Goal: Feedback & Contribution: Contribute content

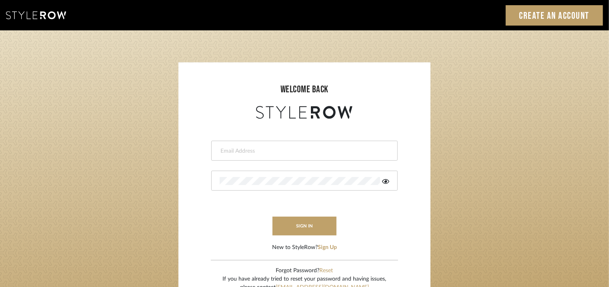
drag, startPoint x: 0, startPoint y: 0, endPoint x: 241, endPoint y: 155, distance: 286.8
click at [241, 155] on input "email" at bounding box center [304, 151] width 168 height 8
type input "tehseen@mancini-design.com"
click at [385, 181] on icon at bounding box center [385, 181] width 7 height 5
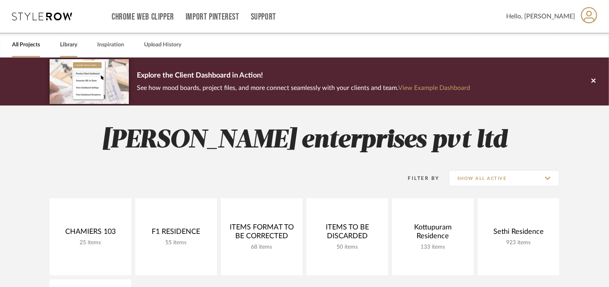
click at [66, 44] on link "Library" at bounding box center [68, 45] width 17 height 11
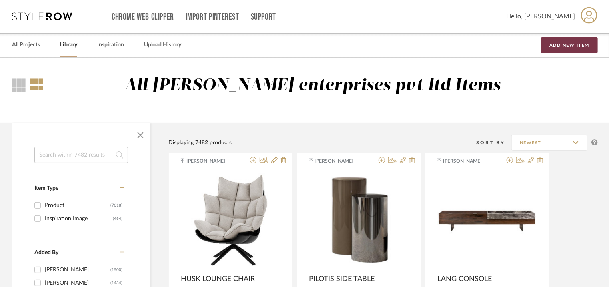
drag, startPoint x: 584, startPoint y: 46, endPoint x: 579, endPoint y: 55, distance: 10.0
click at [585, 47] on button "Add New Item" at bounding box center [569, 45] width 57 height 16
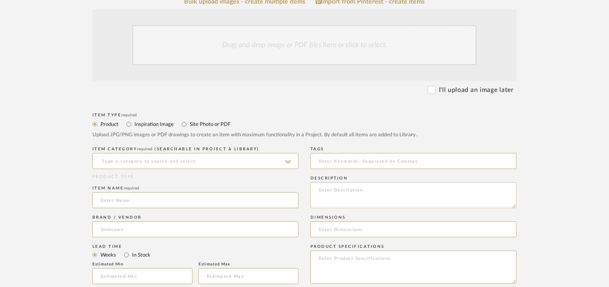
scroll to position [200, 0]
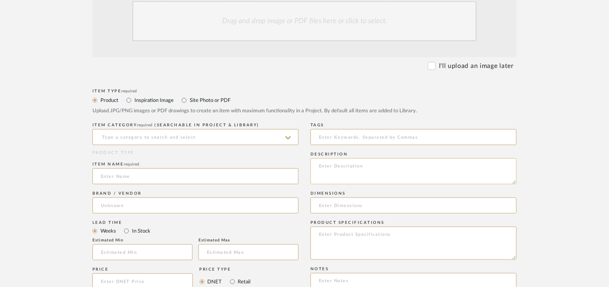
paste textarea "Type: Side table Designer : Na Dimensions : W 600 x D 600 x H 350mm and W500 x …"
type textarea "Type: Side table Designer : Na Dimensions : W 600 x D 600 x H 350mm and W500 x …"
click at [150, 135] on input at bounding box center [195, 137] width 206 height 16
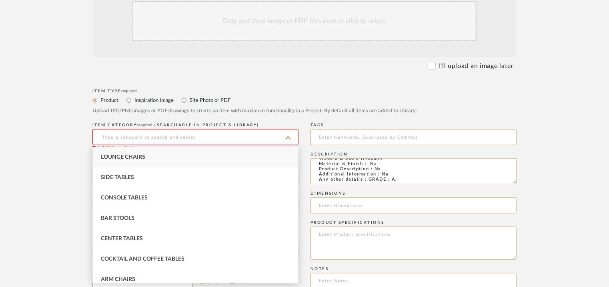
scroll to position [25, 0]
click at [130, 173] on div "Side Tables" at bounding box center [195, 178] width 205 height 20
type input "Side Tables"
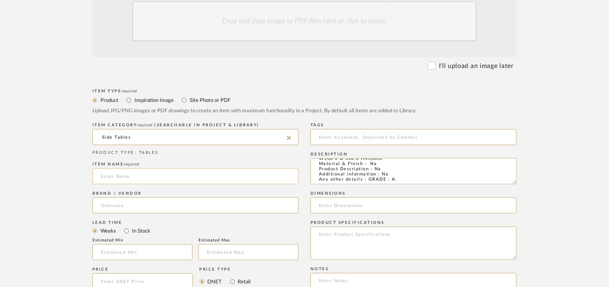
drag, startPoint x: 120, startPoint y: 178, endPoint x: 116, endPoint y: 177, distance: 4.4
click at [117, 177] on input at bounding box center [195, 177] width 206 height 16
type input "LOUISA SIDE TABLE"
click at [110, 206] on input at bounding box center [195, 206] width 206 height 16
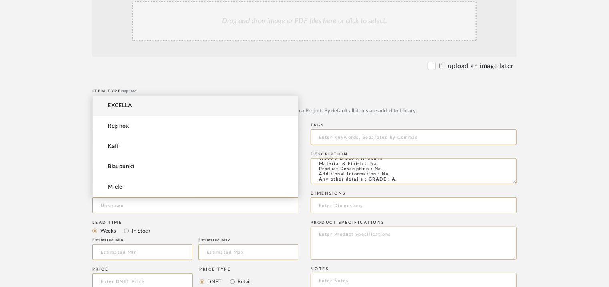
click at [131, 106] on span "EXCELLA" at bounding box center [120, 105] width 24 height 7
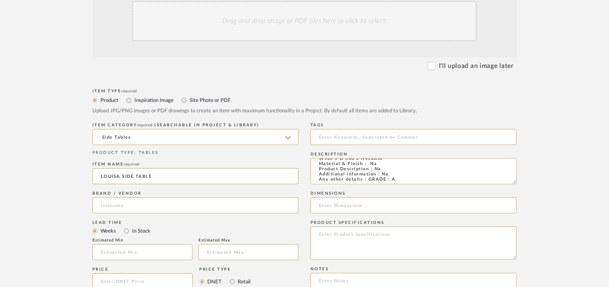
type input "EXCELLA"
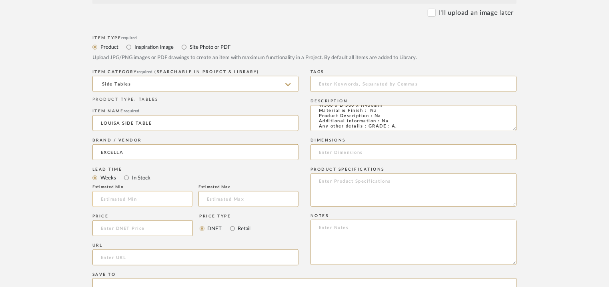
scroll to position [320, 0]
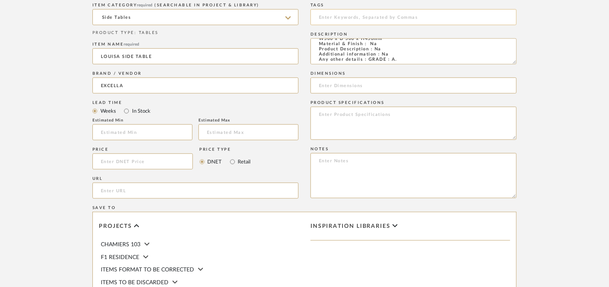
click at [328, 14] on input at bounding box center [414, 17] width 206 height 16
type input "side table, GRADE A,"
drag, startPoint x: 353, startPoint y: 56, endPoint x: 439, endPoint y: 55, distance: 86.5
click at [439, 55] on textarea "Type: Side table Designer : Na Dimensions : W 600 x D 600 x H 350mm and W500 x …" at bounding box center [414, 51] width 206 height 26
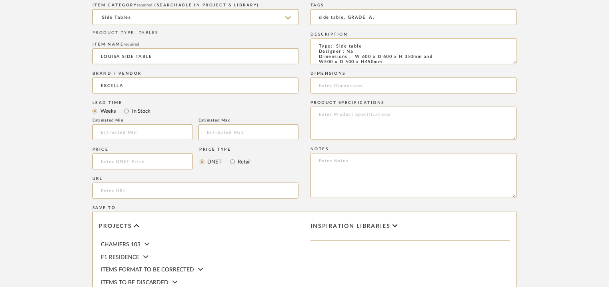
click at [365, 60] on textarea "Type: Side table Designer : Na Dimensions : W 600 x D 600 x H 350mm and W500 x …" at bounding box center [414, 51] width 206 height 26
drag, startPoint x: 320, startPoint y: 62, endPoint x: 387, endPoint y: 56, distance: 67.2
click at [387, 56] on textarea "Type: Side table Designer : Na Dimensions : W 600 x D 600 x H 350mm and W500 x …" at bounding box center [414, 51] width 206 height 26
click at [349, 87] on input at bounding box center [414, 86] width 206 height 16
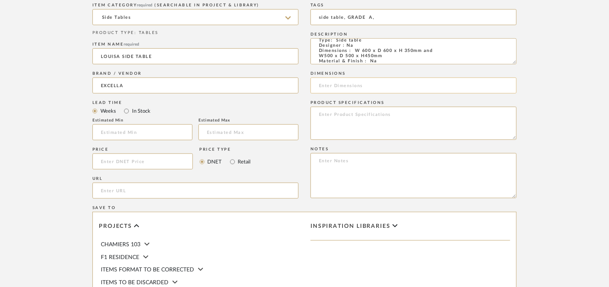
paste input "W500 x D 500 x H450mm"
type input "W500 x D 500 x H450mm"
click at [452, 172] on textarea at bounding box center [414, 175] width 206 height 45
paste textarea "Price: INR.59,707/- Lead time : 120days after confirmation of size and upholste…"
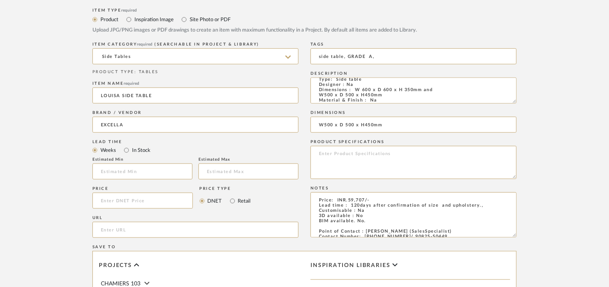
scroll to position [200, 0]
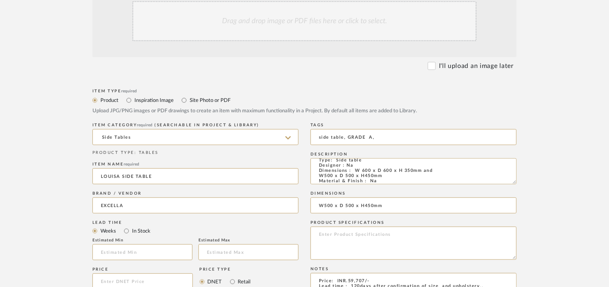
type textarea "Price: INR.59,707/- Lead time : 120days after confirmation of size and upholste…"
click at [299, 18] on div "Drag and drop image or PDF files here or click to select." at bounding box center [305, 21] width 344 height 40
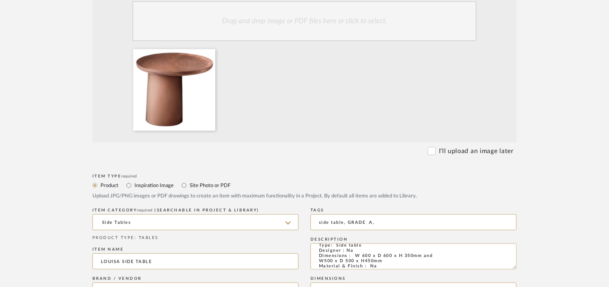
click at [275, 25] on div "Drag and drop image or PDF files here or click to select." at bounding box center [305, 21] width 344 height 40
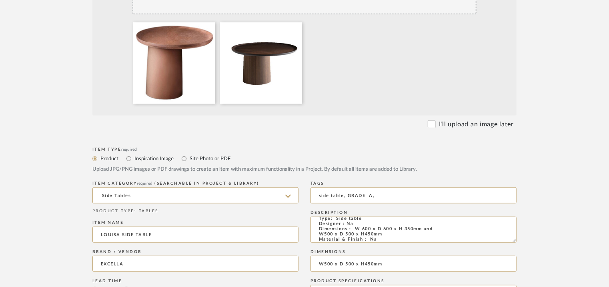
scroll to position [240, 0]
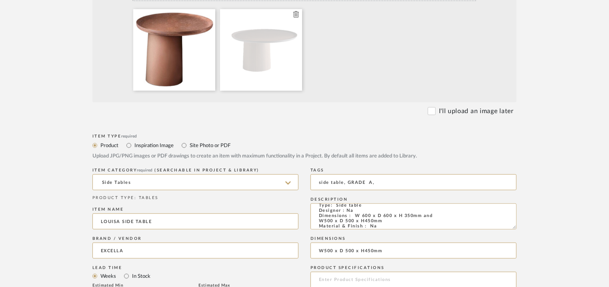
click at [296, 12] on icon at bounding box center [296, 14] width 6 height 6
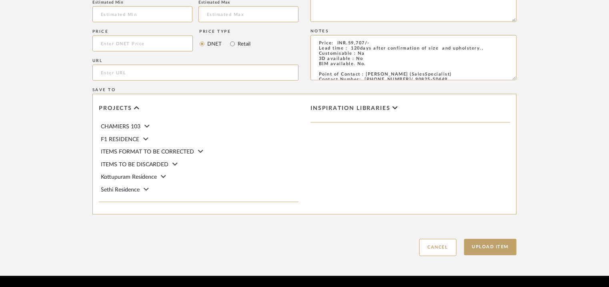
scroll to position [549, 0]
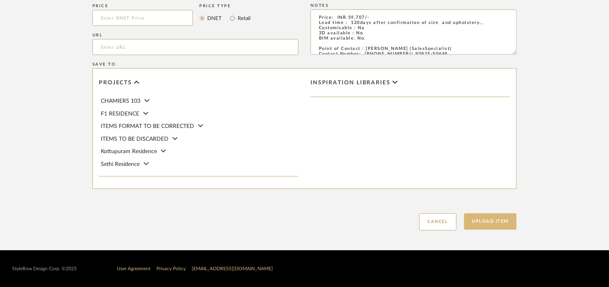
click at [490, 222] on button "Upload Item" at bounding box center [490, 222] width 53 height 16
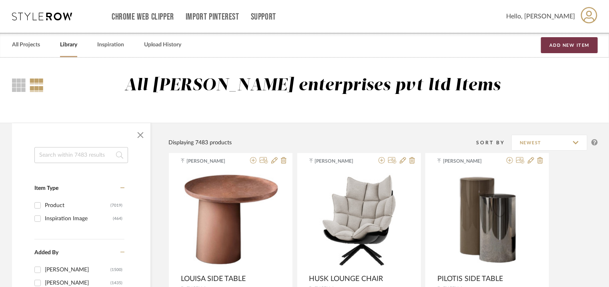
click at [580, 43] on button "Add New Item" at bounding box center [569, 45] width 57 height 16
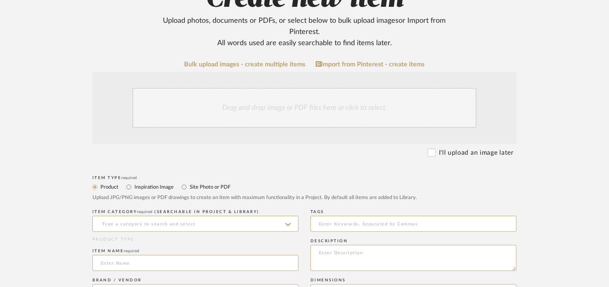
scroll to position [120, 0]
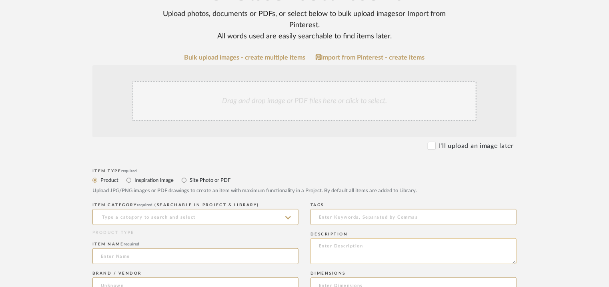
paste textarea "Type: Lounge chair Designer : Na Dimensions : 680 x 790 x 790mm Material & Fini…"
type textarea "Type: Lounge chair Designer : Na Dimensions : 680 x 790 x 790mm Material & Fini…"
click at [207, 221] on input at bounding box center [195, 217] width 206 height 16
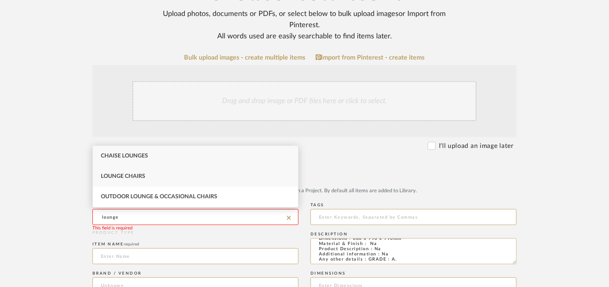
click at [125, 181] on div "Lounge Chairs" at bounding box center [195, 177] width 205 height 20
type input "Lounge Chairs"
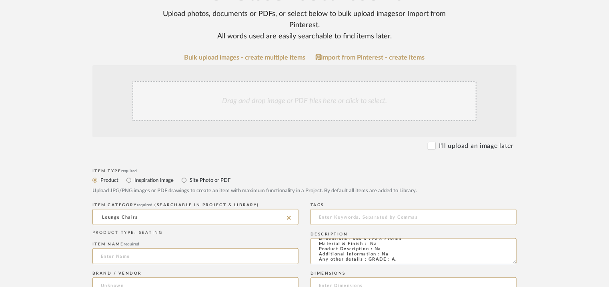
click at [119, 266] on div "Item name required" at bounding box center [195, 254] width 206 height 29
click at [101, 260] on input at bounding box center [195, 257] width 206 height 16
drag, startPoint x: 128, startPoint y: 254, endPoint x: 34, endPoint y: 275, distance: 96.7
click at [38, 273] on upload-items "Create new item Upload photos, documents or PDFs, or select below to bulk uploa…" at bounding box center [304, 266] width 609 height 657
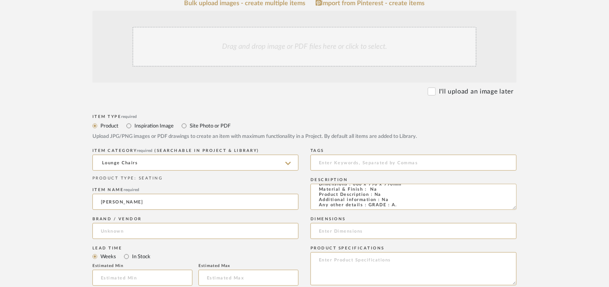
scroll to position [240, 0]
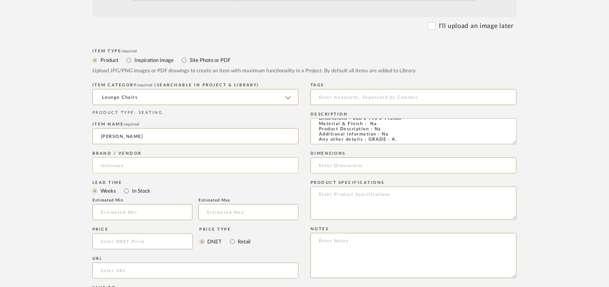
type input "[PERSON_NAME]"
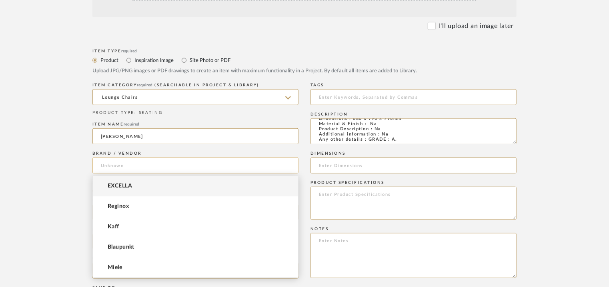
click at [122, 163] on input at bounding box center [195, 166] width 206 height 16
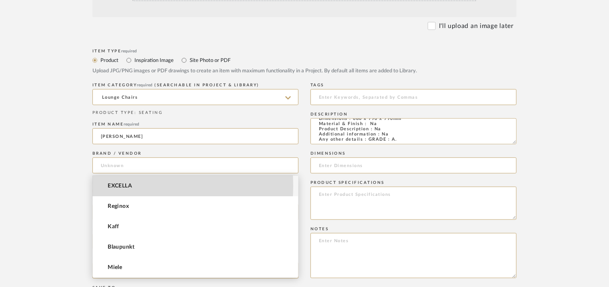
click at [121, 186] on span "EXCELLA" at bounding box center [120, 186] width 24 height 7
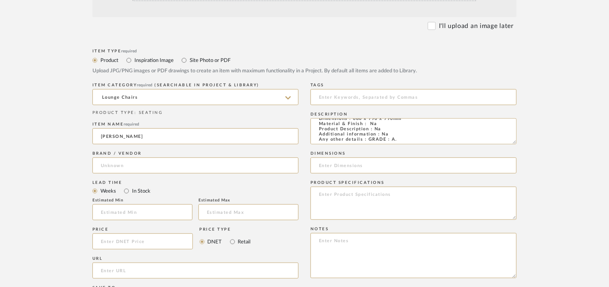
type input "EXCELLA"
click at [157, 215] on input "text" at bounding box center [142, 213] width 100 height 16
type input "17"
click at [381, 98] on input at bounding box center [414, 97] width 206 height 16
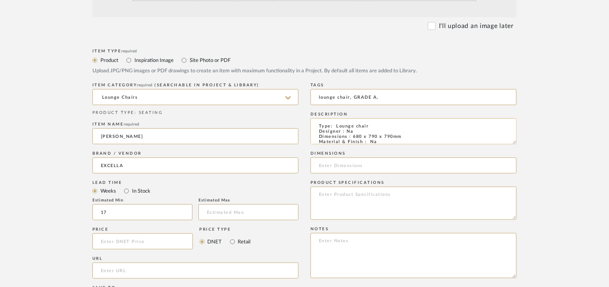
type input "lounge chair, GRADE A,"
drag, startPoint x: 352, startPoint y: 137, endPoint x: 408, endPoint y: 138, distance: 56.1
click at [408, 138] on textarea "Type: Lounge chair Designer : Na Dimensions : 680 x 790 x 790mm Material & Fini…" at bounding box center [414, 132] width 206 height 26
click at [354, 167] on input at bounding box center [414, 166] width 206 height 16
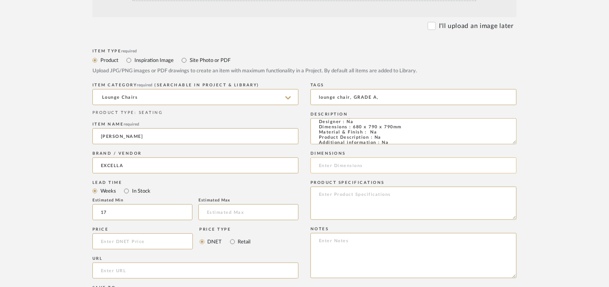
paste input "680 x 790 x 790mm"
type input "680 x 790 x 790mm"
click at [343, 250] on textarea at bounding box center [414, 255] width 206 height 45
paste textarea "Price: INR.82,500/- Lead time : 120days after confirmation of size and upholste…"
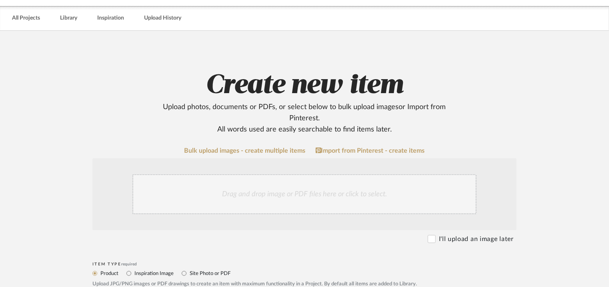
scroll to position [0, 0]
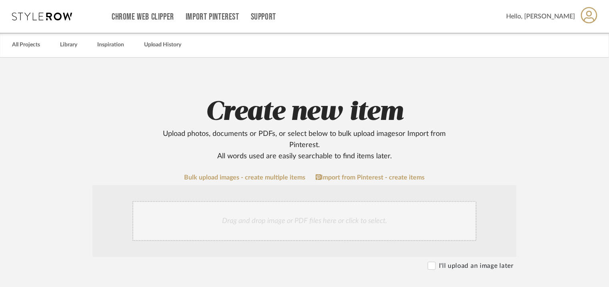
type textarea "Price: INR.82,500/- Lead time : 120days after confirmation of size and upholste…"
click at [272, 220] on div "Drag and drop image or PDF files here or click to select." at bounding box center [305, 221] width 344 height 40
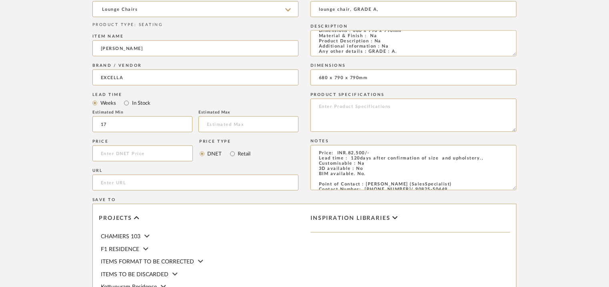
scroll to position [520, 0]
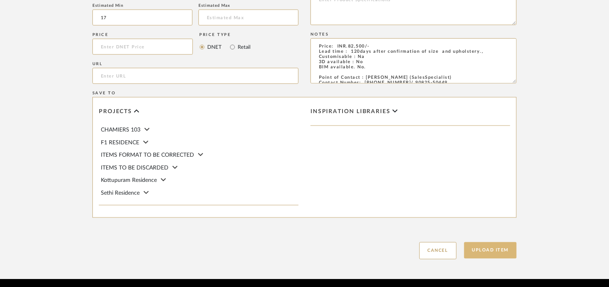
click at [495, 253] on button "Upload Item" at bounding box center [490, 251] width 53 height 16
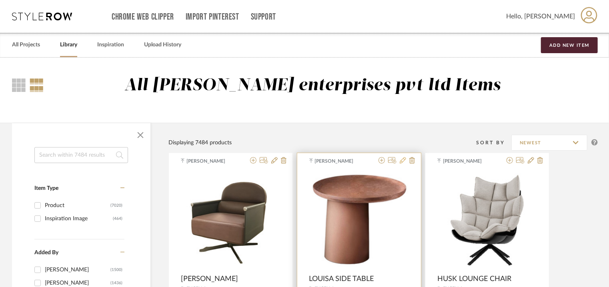
click at [403, 160] on icon at bounding box center [403, 160] width 6 height 6
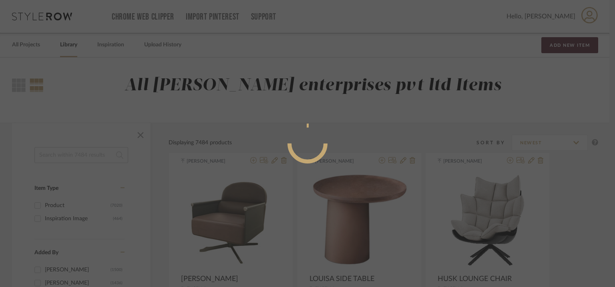
radio input "true"
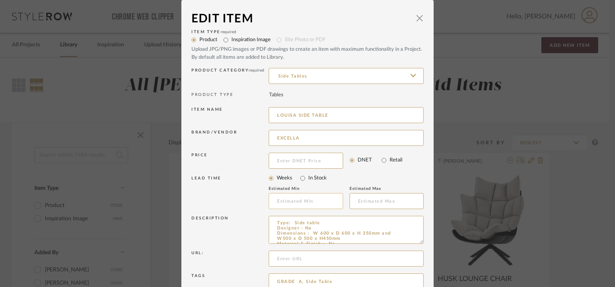
click at [302, 199] on input "text" at bounding box center [306, 201] width 74 height 16
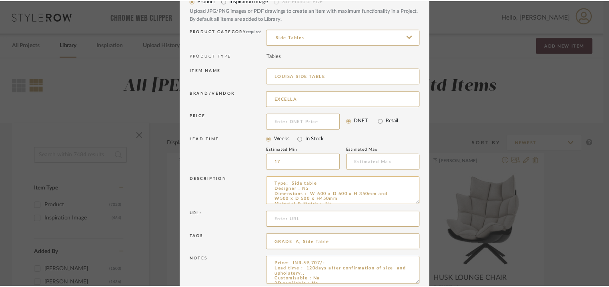
scroll to position [77, 0]
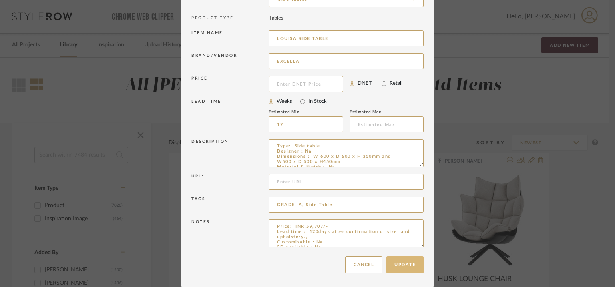
type input "17"
click at [406, 271] on button "Update" at bounding box center [404, 265] width 37 height 17
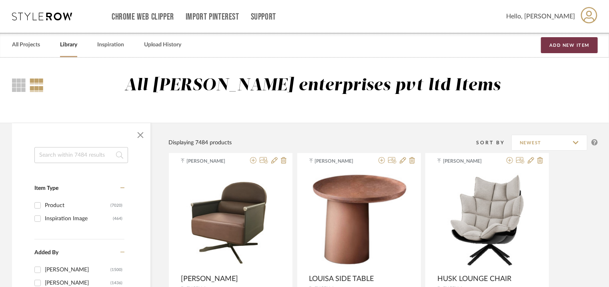
click at [564, 50] on button "Add New Item" at bounding box center [569, 45] width 57 height 16
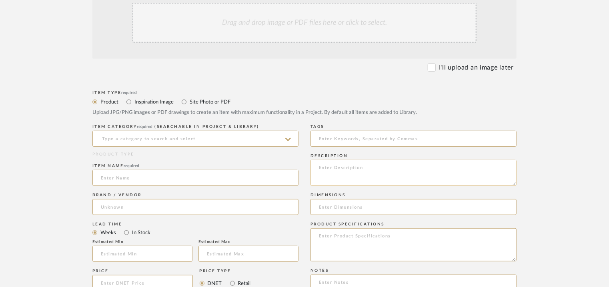
scroll to position [200, 0]
paste textarea "Type: Sofa Designer : Na Dimensions : 2150 x 1520 x 640mm Material & Finish : N…"
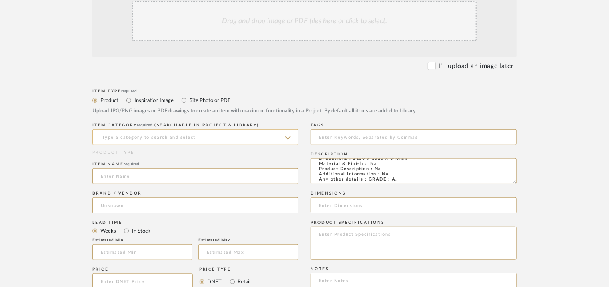
type textarea "Type: Sofa Designer : Na Dimensions : 2150 x 1520 x 640mm Material & Finish : N…"
click at [137, 140] on input at bounding box center [195, 137] width 206 height 16
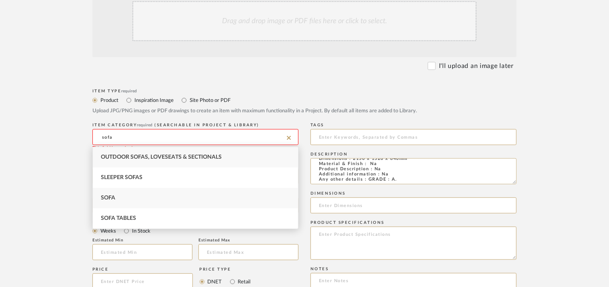
click at [112, 196] on span "Sofa" at bounding box center [108, 198] width 14 height 6
type input "Sofa"
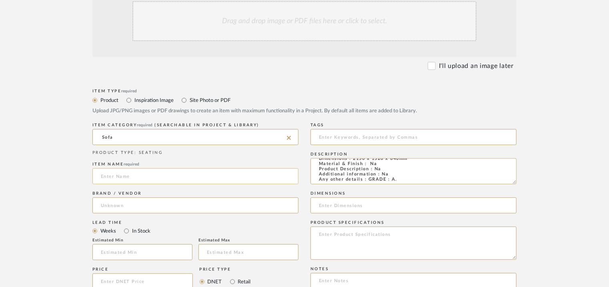
click at [124, 173] on input at bounding box center [195, 177] width 206 height 16
type input "S"
type input "s"
type input "[PERSON_NAME]"
click at [123, 205] on input at bounding box center [195, 206] width 206 height 16
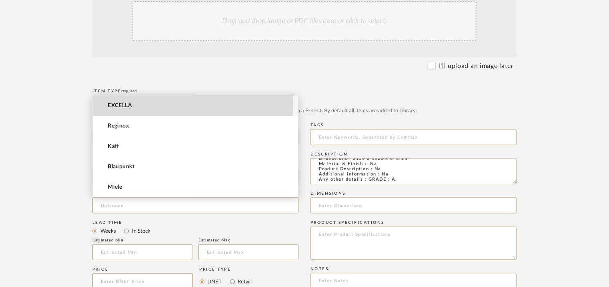
click at [141, 103] on mat-option "EXCELLA" at bounding box center [195, 106] width 205 height 20
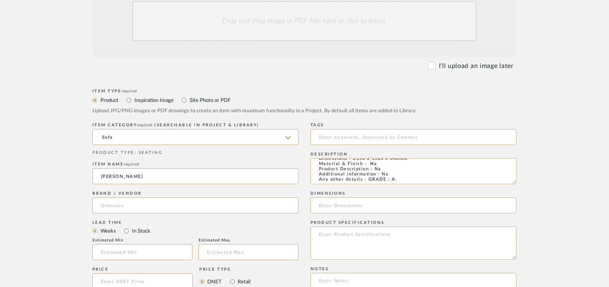
type input "EXCELLA"
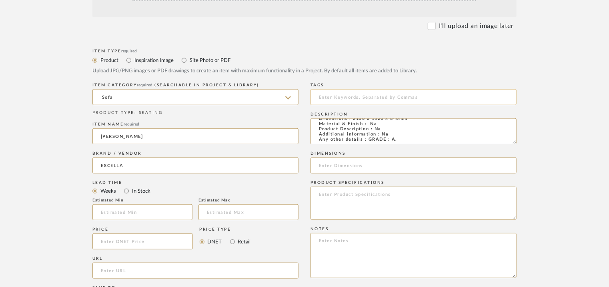
click at [355, 102] on input at bounding box center [414, 97] width 206 height 16
type input "sofa, GRADE A,"
paste textarea "Price: INR.2,90,432/- Lead time : 120days after confirmation of size and uphols…"
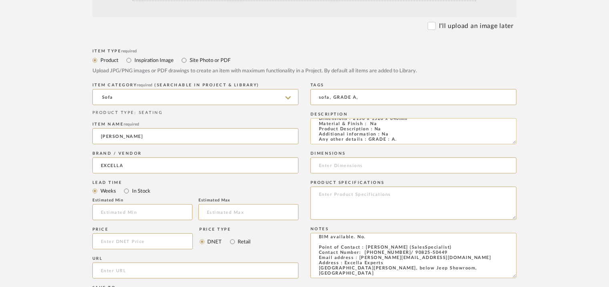
scroll to position [0, 0]
type textarea "Price: INR.2,90,432/- Lead time : 120days after confirmation of size and uphols…"
drag, startPoint x: 410, startPoint y: 136, endPoint x: 354, endPoint y: 140, distance: 56.6
click at [352, 137] on textarea "Type: Sofa Designer : Na Dimensions : 2150 x 1520 x 640mm Material & Finish : N…" at bounding box center [414, 132] width 206 height 26
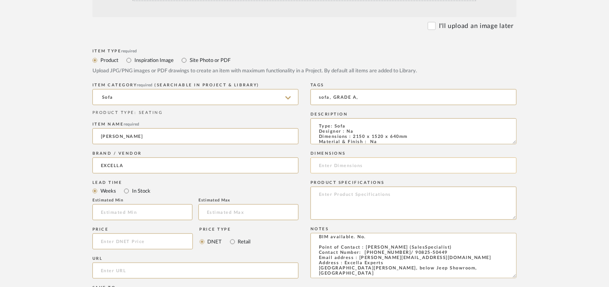
click at [352, 169] on input at bounding box center [414, 166] width 206 height 16
paste input "2150 x 1520 x 640mm"
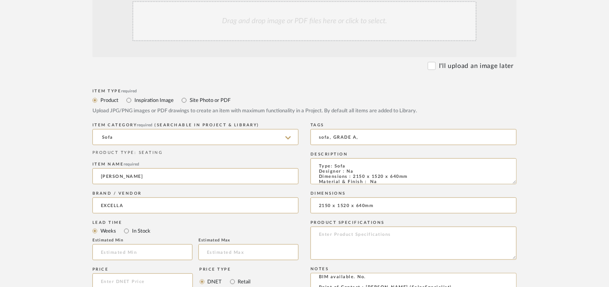
type input "2150 x 1520 x 640mm"
click at [303, 19] on div "Drag and drop image or PDF files here or click to select." at bounding box center [305, 21] width 344 height 40
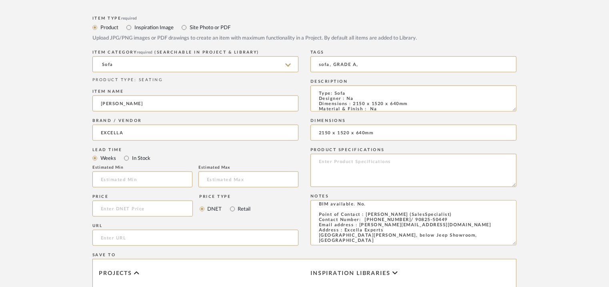
scroll to position [360, 0]
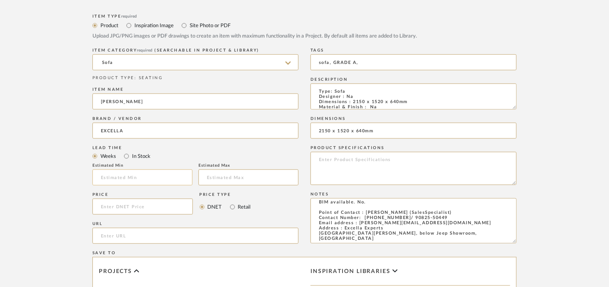
click at [146, 172] on input "text" at bounding box center [142, 178] width 100 height 16
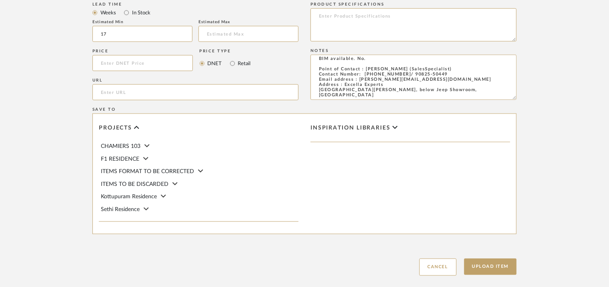
scroll to position [549, 0]
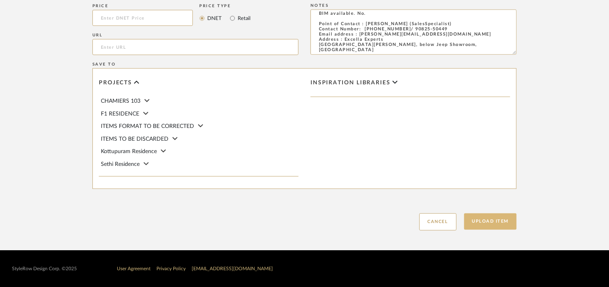
type input "17"
drag, startPoint x: 489, startPoint y: 221, endPoint x: 484, endPoint y: 221, distance: 4.8
click at [489, 221] on button "Upload Item" at bounding box center [490, 222] width 53 height 16
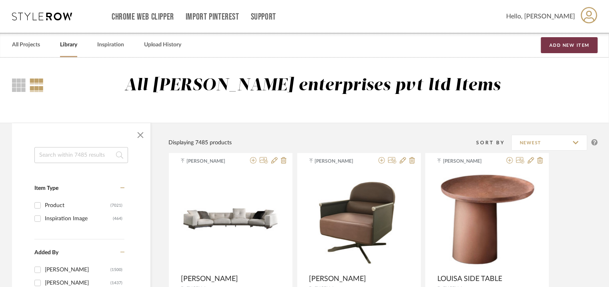
click at [568, 40] on button "Add New Item" at bounding box center [569, 45] width 57 height 16
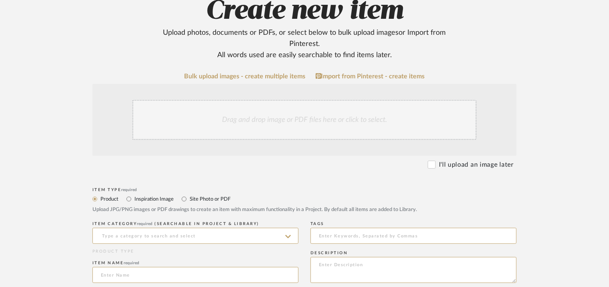
scroll to position [240, 0]
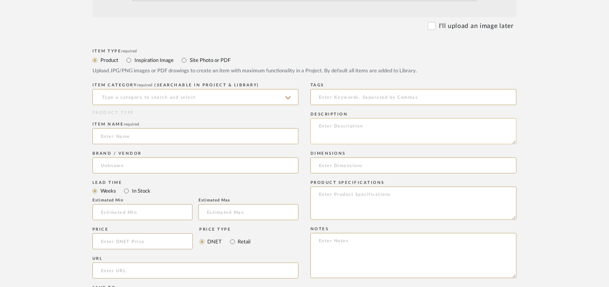
paste textarea "Price: INR.19,96,731/- Lead time : 120days after confirmation of size. Customis…"
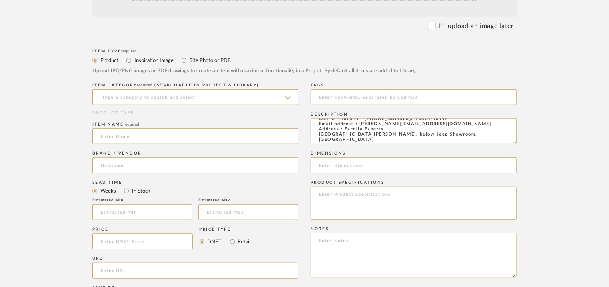
type textarea "Price: INR.19,96,731/- Lead time : 120days after confirmation of size. Customis…"
paste textarea "Price: INR.19,96,731/- Lead time : 120days after confirmation of size. Customis…"
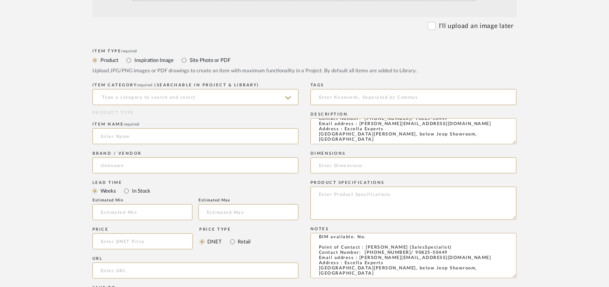
type textarea "Price: INR.19,96,731/- Lead time : 120days after confirmation of size. Customis…"
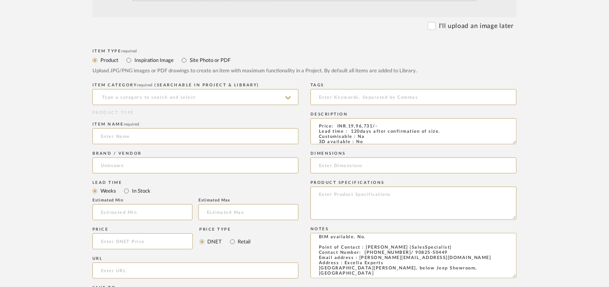
drag, startPoint x: 513, startPoint y: 143, endPoint x: 532, endPoint y: 210, distance: 69.6
click at [539, 213] on form "Bulk upload images - create multiple items Import from Pinterest - create items…" at bounding box center [305, 194] width 510 height 521
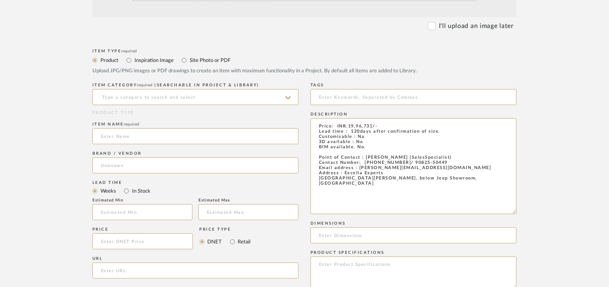
drag, startPoint x: 478, startPoint y: 201, endPoint x: 310, endPoint y: 126, distance: 183.7
click at [279, 118] on div "Item Type required Product Inspiration Image Site Photo or PDF Upload JPG/PNG i…" at bounding box center [304, 286] width 424 height 478
paste textarea "Type: Dining Table Designer : Na Dimensions : L4700 x W1660 x H750mm Material &…"
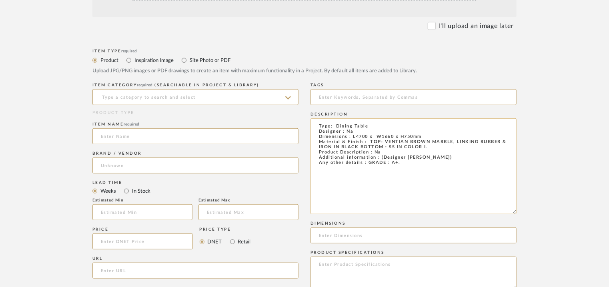
drag, startPoint x: 352, startPoint y: 136, endPoint x: 422, endPoint y: 138, distance: 70.5
click at [422, 138] on textarea "Type: Dining Table Designer : Na Dimensions : L4700 x W1660 x H750mm Material &…" at bounding box center [414, 167] width 206 height 96
type textarea "Type: Dining Table Designer : Na Dimensions : L4700 x W1660 x H750mm Material &…"
click at [352, 236] on input at bounding box center [414, 236] width 206 height 16
paste input "L4700 x W1660 x H750mm"
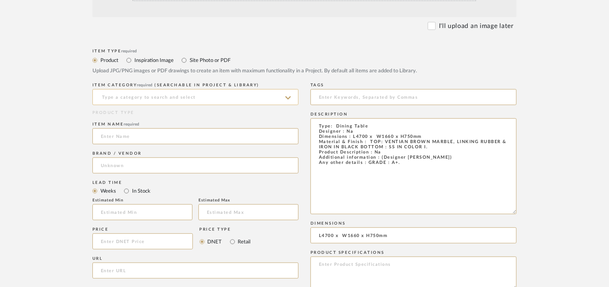
type input "L4700 x W1660 x H750mm"
click at [185, 98] on input at bounding box center [195, 97] width 206 height 16
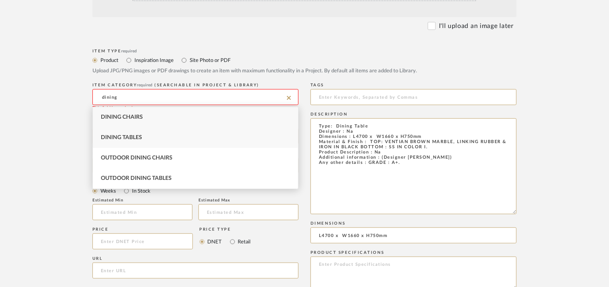
click at [163, 133] on div "Dining Tables" at bounding box center [195, 138] width 205 height 20
type input "Dining Tables"
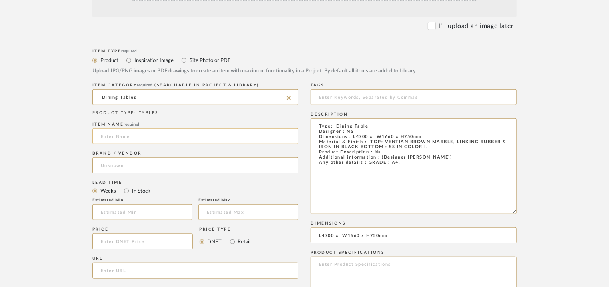
click at [178, 135] on input at bounding box center [195, 137] width 206 height 16
type input "s"
type input "S [PERSON_NAME] DINING TABLE"
click at [136, 170] on input at bounding box center [195, 166] width 206 height 16
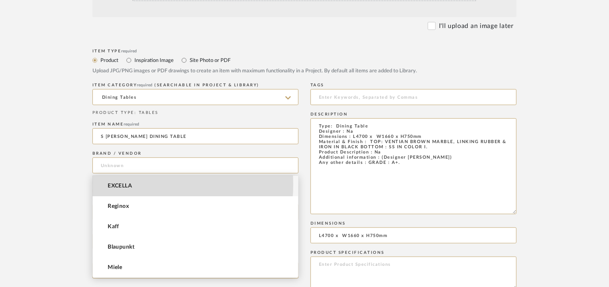
click at [130, 185] on span "EXCELLA" at bounding box center [120, 186] width 24 height 7
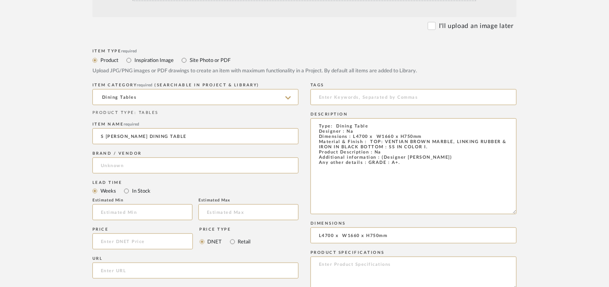
type input "EXCELLA"
click at [119, 215] on input at bounding box center [142, 213] width 100 height 16
type input "17"
click at [329, 96] on input at bounding box center [414, 97] width 206 height 16
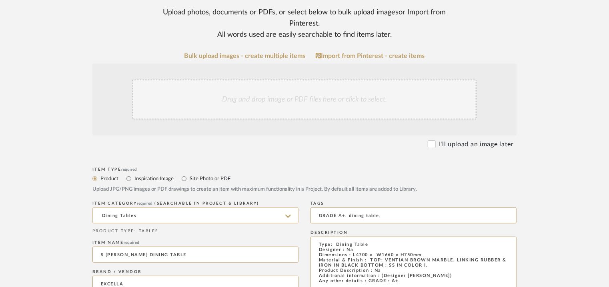
scroll to position [120, 0]
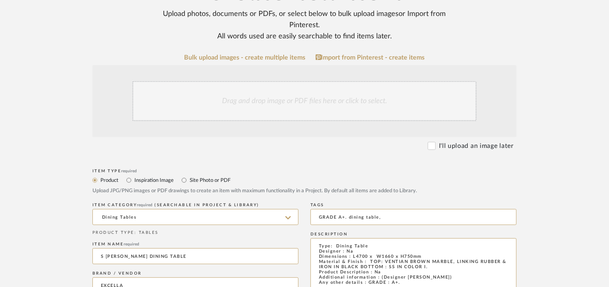
click at [224, 110] on div "Drag and drop image or PDF files here or click to select." at bounding box center [305, 101] width 344 height 40
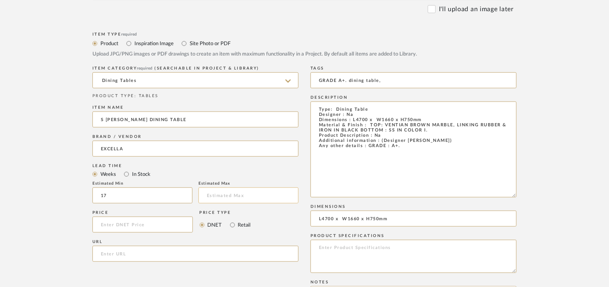
scroll to position [360, 0]
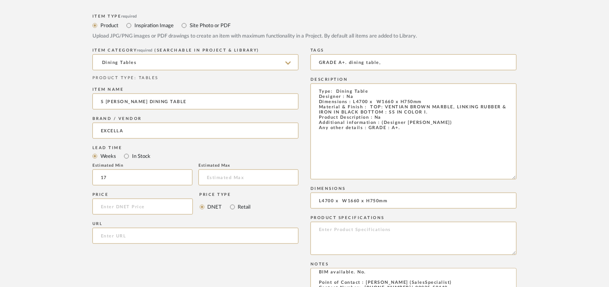
drag, startPoint x: 346, startPoint y: 58, endPoint x: 347, endPoint y: 82, distance: 23.7
click at [346, 62] on input "GRADE A+. dining table," at bounding box center [414, 62] width 206 height 16
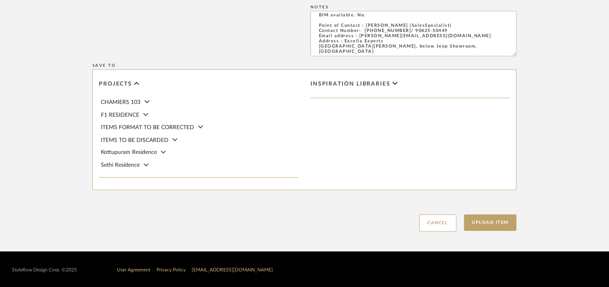
scroll to position [619, 0]
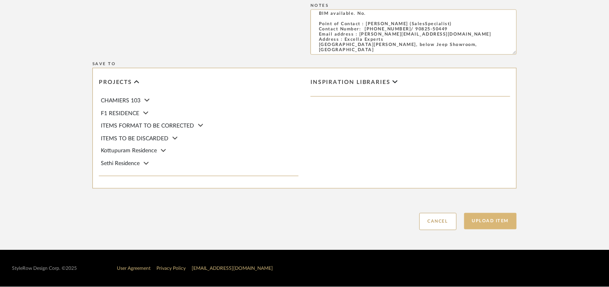
type input "GRADE A+, dining table,"
click at [492, 223] on button "Upload Item" at bounding box center [490, 221] width 53 height 16
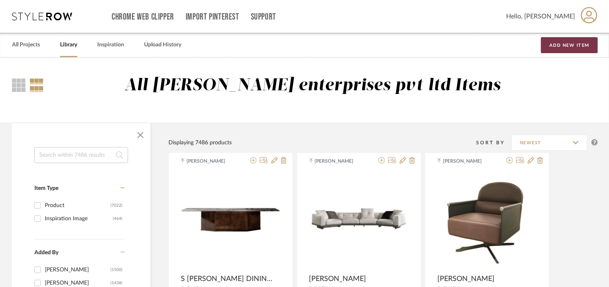
click at [565, 42] on button "Add New Item" at bounding box center [569, 45] width 57 height 16
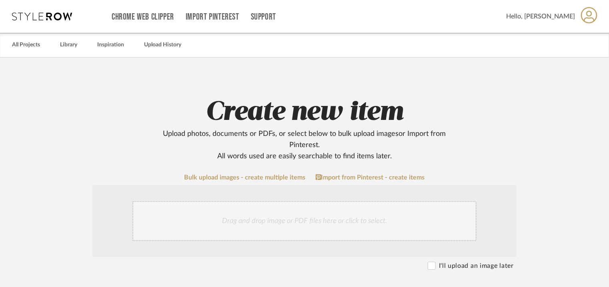
scroll to position [200, 0]
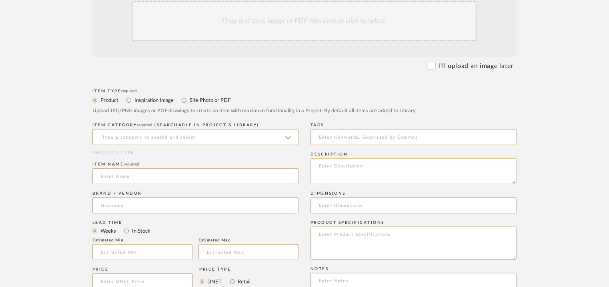
paste textarea "Type: Side Table Designer : Na Dimensions : Dia 40 x H 45cm Material & Finish :…"
type textarea "Type: Side Table Designer : Na Dimensions : Dia 40 x H 45cm Material & Finish :…"
click at [211, 137] on input at bounding box center [195, 137] width 206 height 16
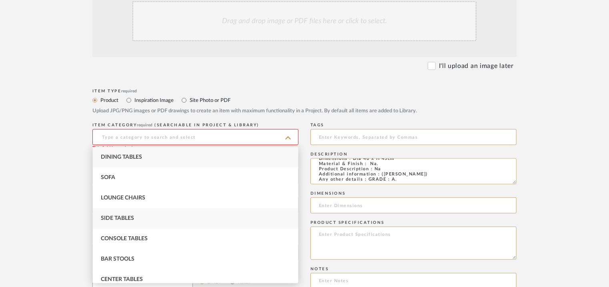
click at [112, 215] on div "Side Tables" at bounding box center [195, 219] width 205 height 20
type input "Side Tables"
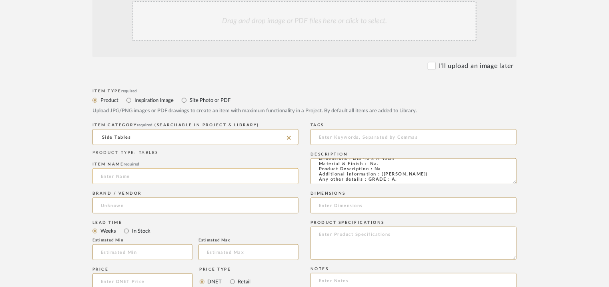
click at [125, 177] on input at bounding box center [195, 177] width 206 height 16
type input "PACMAN SIDE TABLE"
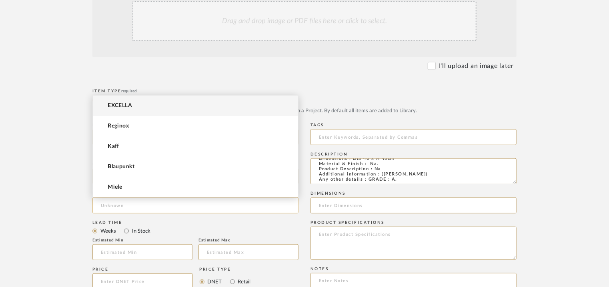
click at [145, 205] on input at bounding box center [195, 206] width 206 height 16
click at [143, 104] on mat-option "EXCELLA" at bounding box center [195, 106] width 205 height 20
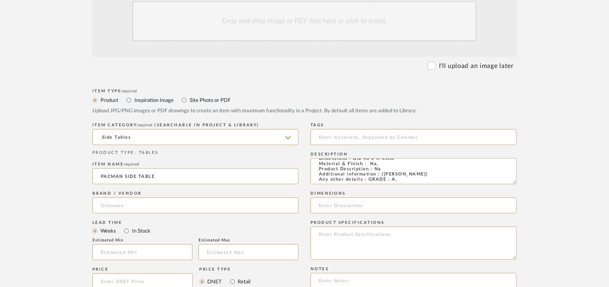
type input "EXCELLA"
click at [115, 251] on input "text" at bounding box center [142, 253] width 100 height 16
type input "17"
click at [213, 225] on div "Lead Time" at bounding box center [195, 223] width 206 height 5
click at [412, 141] on input at bounding box center [414, 137] width 206 height 16
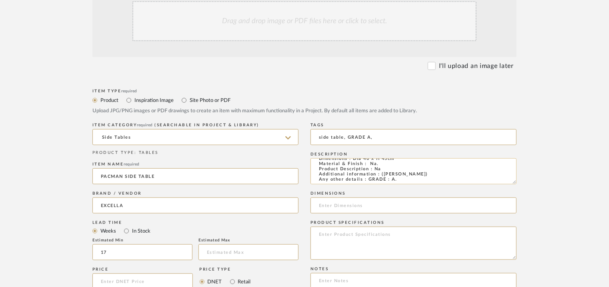
type input "side table, GRADE A,"
drag, startPoint x: 511, startPoint y: 183, endPoint x: 526, endPoint y: 219, distance: 39.6
click at [526, 219] on form "Bulk upload images - create multiple items Import from Pinterest - create items…" at bounding box center [305, 234] width 510 height 521
drag, startPoint x: 512, startPoint y: 182, endPoint x: 532, endPoint y: 226, distance: 48.4
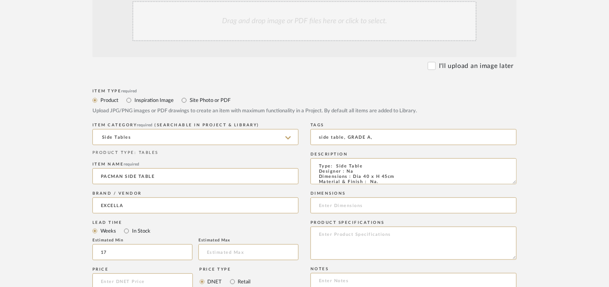
click at [532, 226] on form "Bulk upload images - create multiple items Import from Pinterest - create items…" at bounding box center [305, 234] width 510 height 521
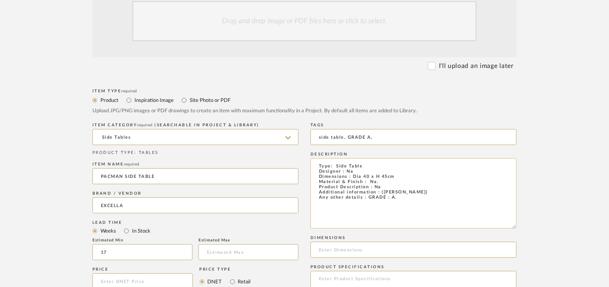
drag, startPoint x: 401, startPoint y: 178, endPoint x: 352, endPoint y: 179, distance: 48.8
click at [352, 179] on textarea "Type: Side Table Designer : Na Dimensions : Dia 40 x H 45cm Material & Finish :…" at bounding box center [414, 194] width 206 height 70
click at [326, 246] on input at bounding box center [414, 250] width 206 height 16
paste input "Dia 40 x H 45cm"
drag, startPoint x: 345, startPoint y: 249, endPoint x: 345, endPoint y: 255, distance: 5.2
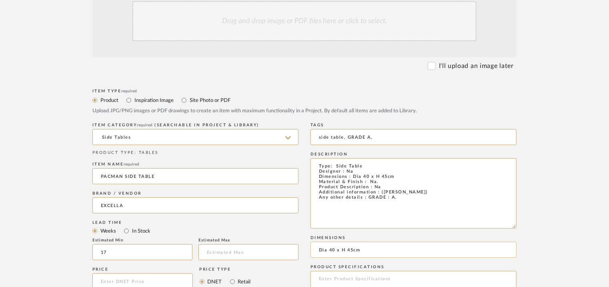
click at [345, 251] on input "Dia 40 x H 45cm" at bounding box center [414, 250] width 206 height 16
drag, startPoint x: 327, startPoint y: 250, endPoint x: 327, endPoint y: 262, distance: 12.0
click at [327, 251] on input "Dia 40 x H45cm" at bounding box center [414, 250] width 206 height 16
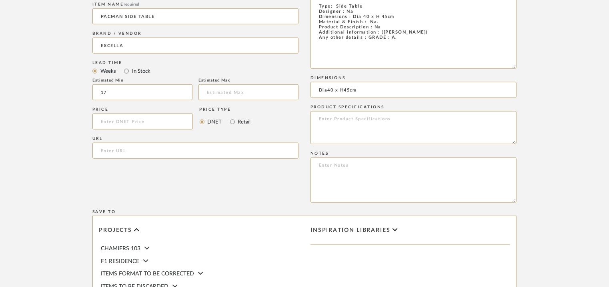
type input "Dia40 x H45cm"
paste textarea "Price: INR.45,000/- Lead time : 120days after confirmation of size. Customisabl…"
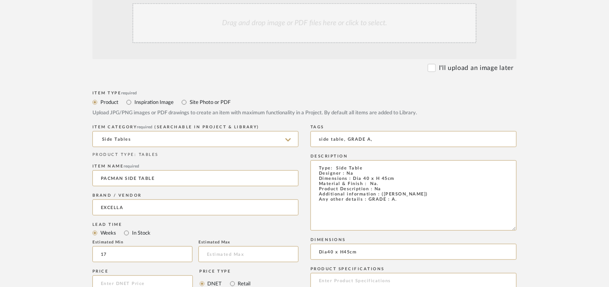
scroll to position [120, 0]
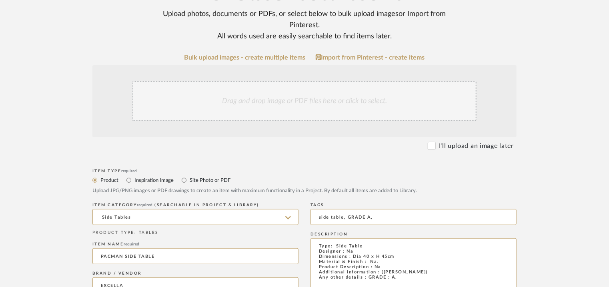
type textarea "Price: INR.45,000/- Lead time : 120days after confirmation of size. Customisabl…"
click at [265, 109] on div "Drag and drop image or PDF files here or click to select." at bounding box center [305, 101] width 344 height 40
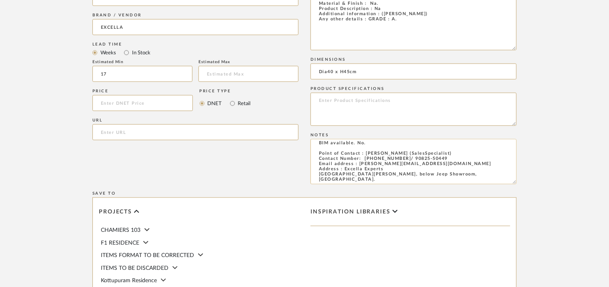
scroll to position [560, 0]
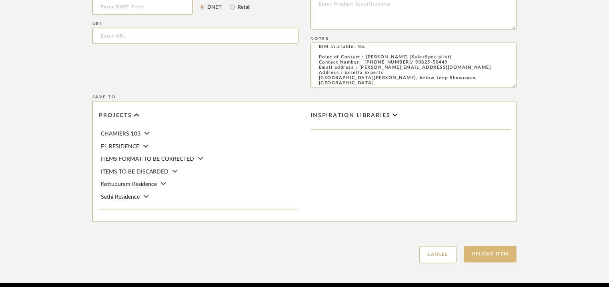
click at [514, 255] on button "Upload Item" at bounding box center [490, 255] width 53 height 16
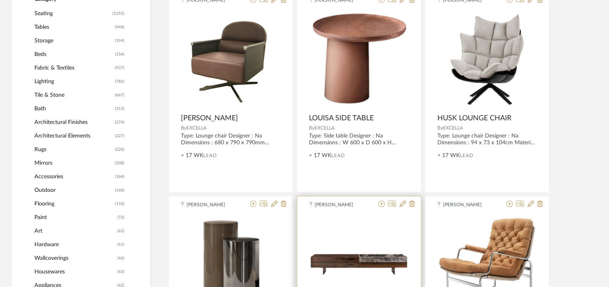
scroll to position [360, 0]
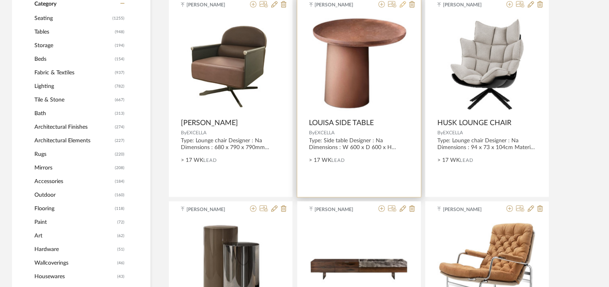
click at [401, 5] on icon at bounding box center [403, 4] width 6 height 6
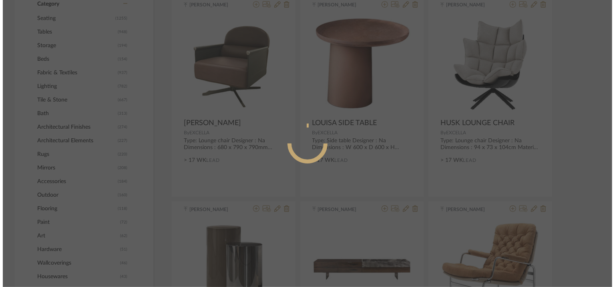
scroll to position [0, 0]
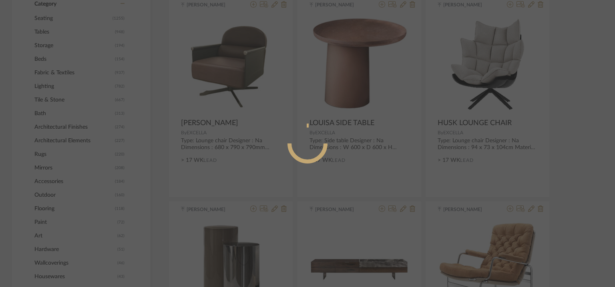
radio input "true"
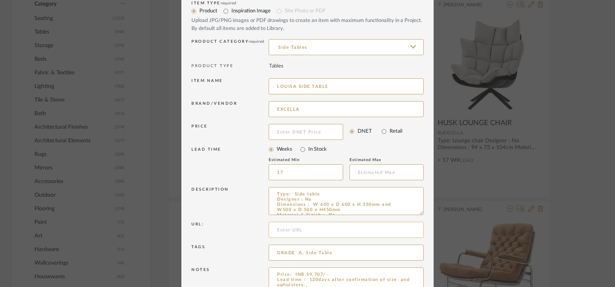
scroll to position [40, 0]
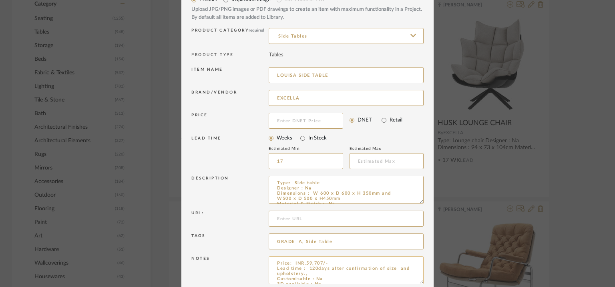
click at [392, 269] on textarea "Price: INR.59,707/- Lead time : 120days after confirmation of size and upholste…" at bounding box center [346, 271] width 155 height 28
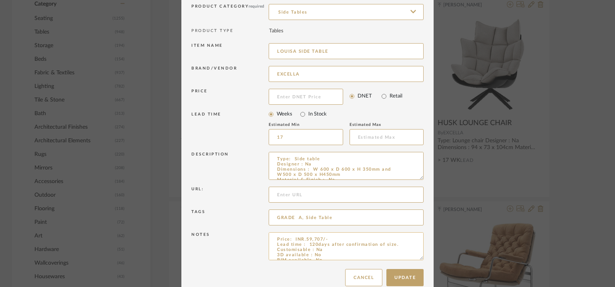
scroll to position [77, 0]
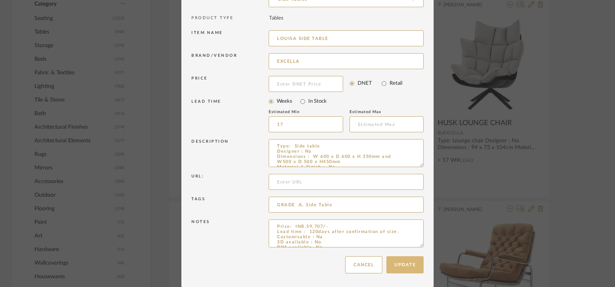
type textarea "Price: INR.59,707/- Lead time : 120days after confirmation of size. Customisabl…"
click at [403, 267] on button "Update" at bounding box center [404, 265] width 37 height 17
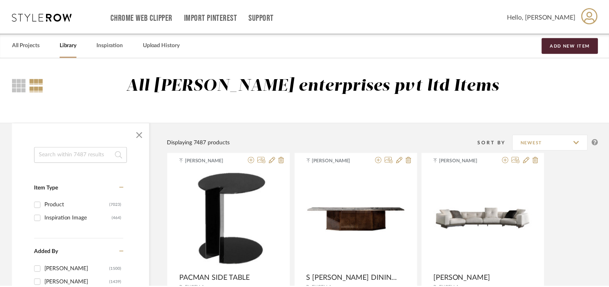
scroll to position [360, 0]
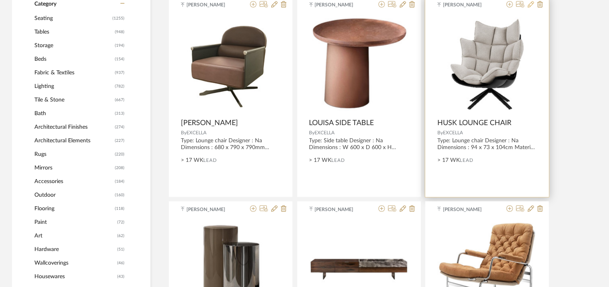
click at [530, 4] on icon at bounding box center [531, 4] width 6 height 6
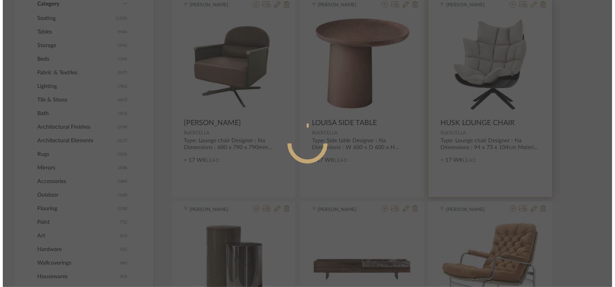
scroll to position [0, 0]
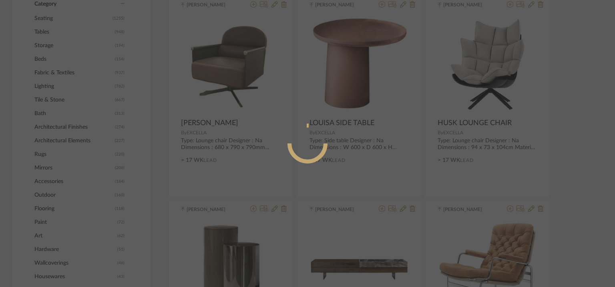
radio input "true"
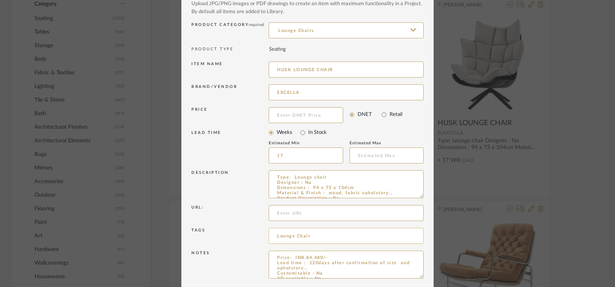
scroll to position [77, 0]
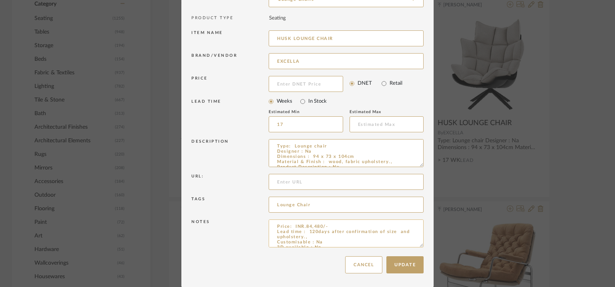
click at [308, 237] on textarea "Price: INR.84,480/- Lead time : 120days after confirmation of size and upholste…" at bounding box center [346, 234] width 155 height 28
type textarea "Price: INR.84,480/- Lead time : 120days after confirmation of size and upholste…"
click at [400, 264] on button "Update" at bounding box center [404, 265] width 37 height 17
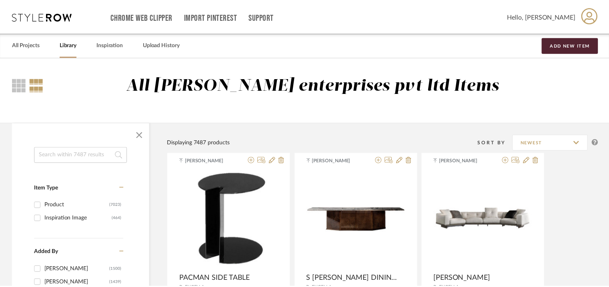
scroll to position [360, 0]
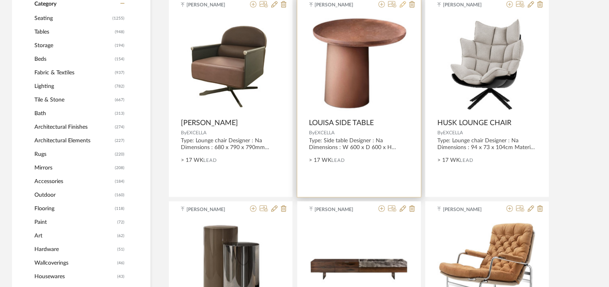
click at [405, 4] on icon at bounding box center [403, 4] width 6 height 6
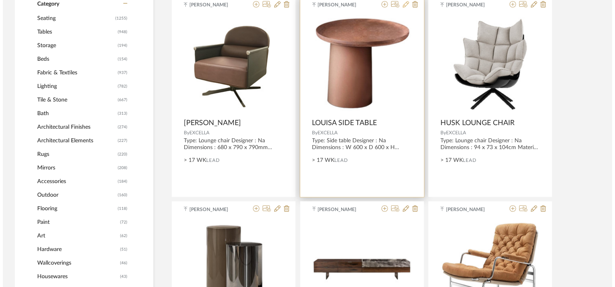
scroll to position [0, 0]
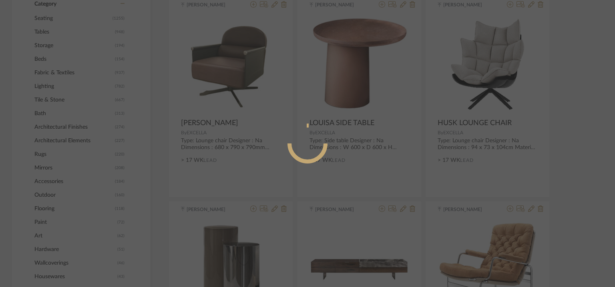
radio input "true"
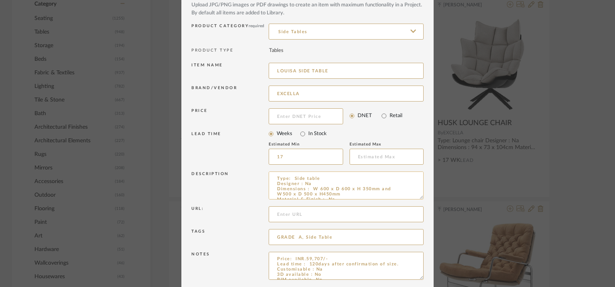
scroll to position [77, 0]
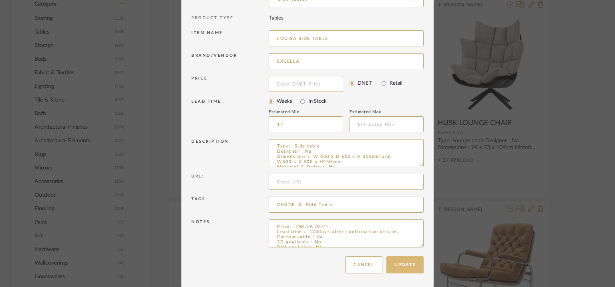
click at [414, 266] on button "Update" at bounding box center [404, 265] width 37 height 17
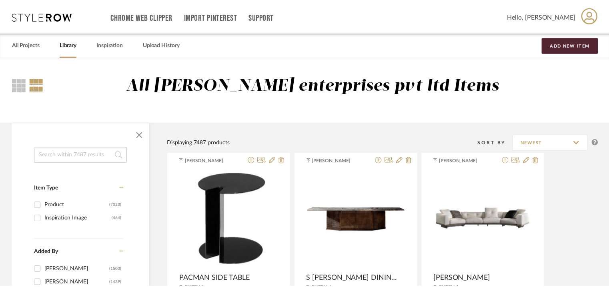
scroll to position [360, 0]
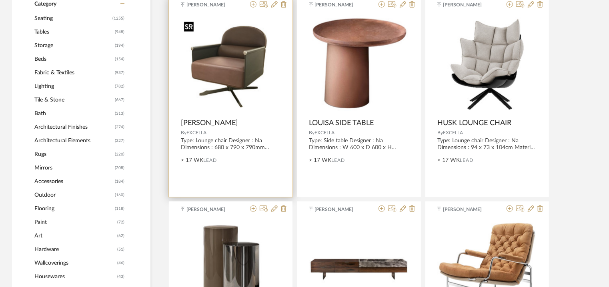
click at [247, 37] on img "0" at bounding box center [231, 64] width 100 height 92
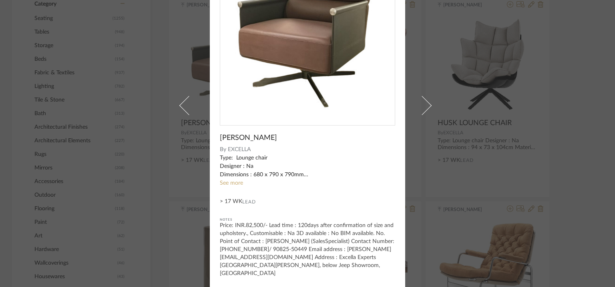
scroll to position [0, 0]
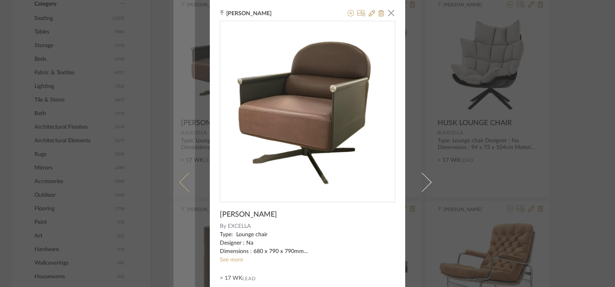
click at [184, 179] on span at bounding box center [188, 182] width 19 height 19
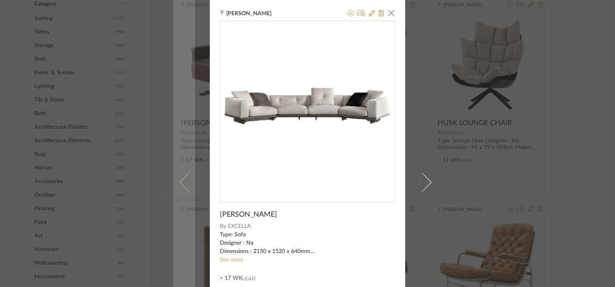
click at [185, 177] on span at bounding box center [188, 182] width 19 height 19
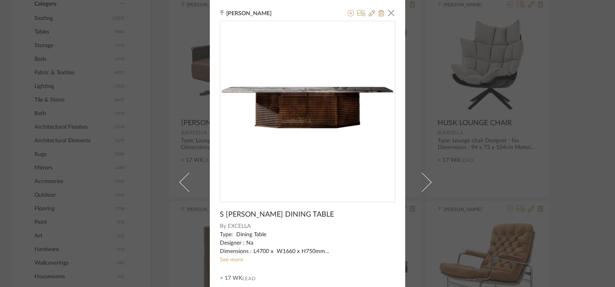
scroll to position [69, 0]
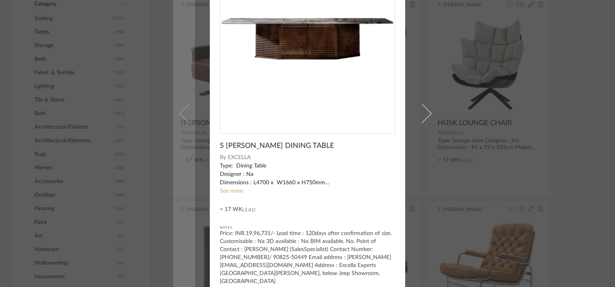
click at [181, 102] on link at bounding box center [184, 113] width 22 height 365
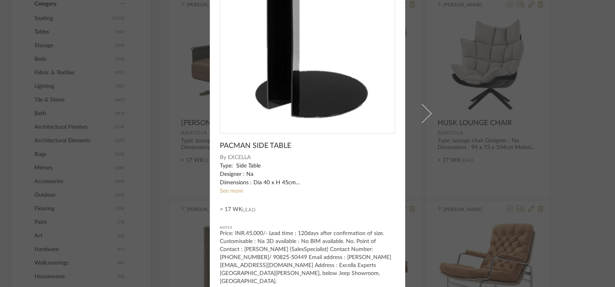
click at [171, 187] on div "[PERSON_NAME] × PACMAN SIDE TABLE By EXCELLA Type: Side Table Designer : Na Dim…" at bounding box center [307, 143] width 615 height 287
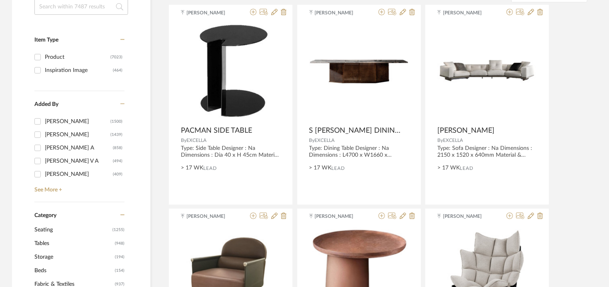
scroll to position [120, 0]
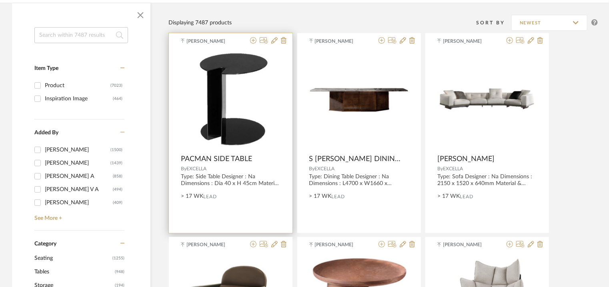
click at [223, 122] on img "0" at bounding box center [231, 100] width 82 height 100
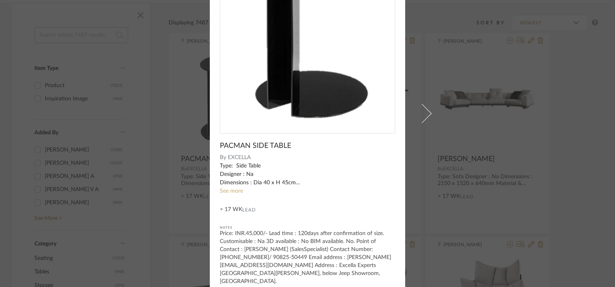
scroll to position [0, 0]
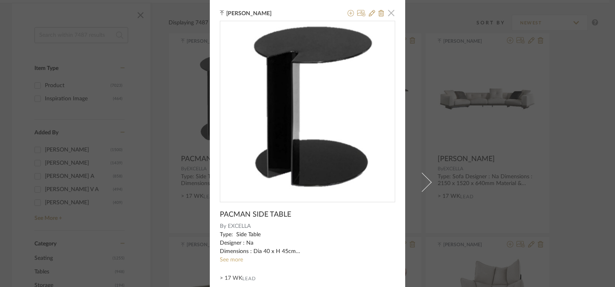
click at [388, 13] on span "button" at bounding box center [391, 13] width 16 height 16
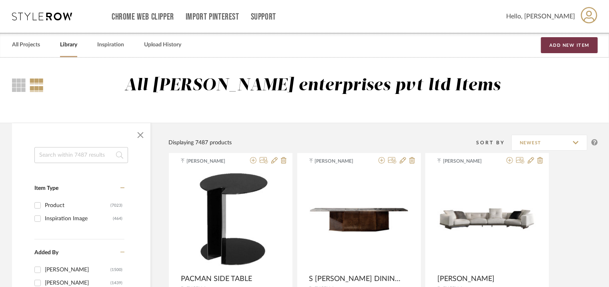
click at [570, 42] on button "Add New Item" at bounding box center [569, 45] width 57 height 16
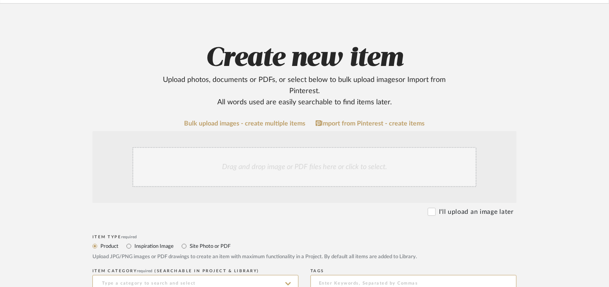
scroll to position [240, 0]
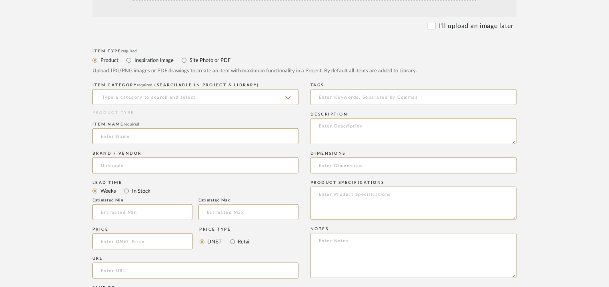
paste textarea "Type: Coffee Table Designer : Na Dimensions : Dia 69 x H 37cm Material & Finish…"
type textarea "Type: Coffee Table Designer : Na Dimensions : Dia 69 x H 37cm Material & Finish…"
click at [220, 101] on input at bounding box center [195, 97] width 206 height 16
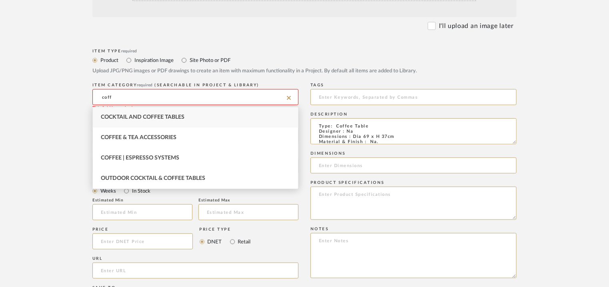
click at [209, 116] on div "Cocktail and Coffee Tables" at bounding box center [195, 117] width 205 height 20
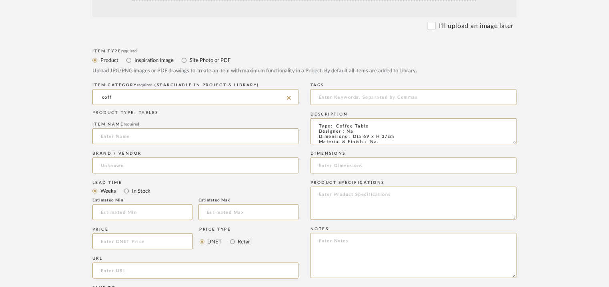
type input "Cocktail and Coffee Tables"
click at [157, 141] on input at bounding box center [195, 137] width 206 height 16
drag, startPoint x: 148, startPoint y: 138, endPoint x: 58, endPoint y: 135, distance: 89.7
click at [74, 138] on form "Bulk upload images - create multiple items Import from Pinterest - create items…" at bounding box center [305, 194] width 510 height 521
type input "COFFEE TABLE"
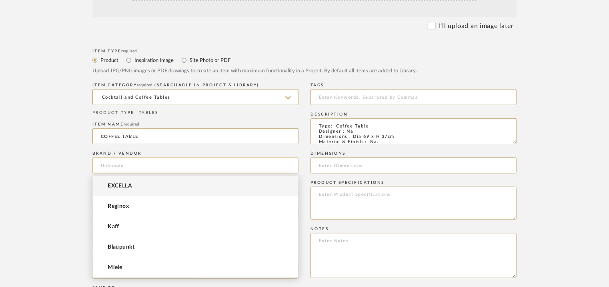
click at [122, 165] on input at bounding box center [195, 166] width 206 height 16
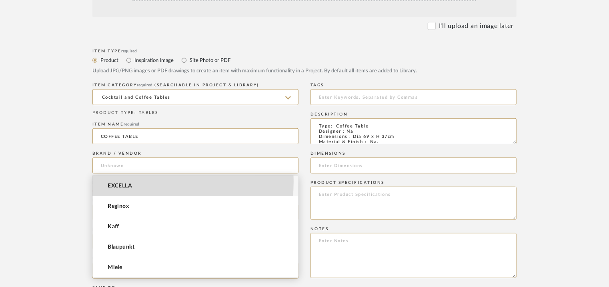
click at [122, 181] on mat-option "EXCELLA" at bounding box center [195, 186] width 205 height 20
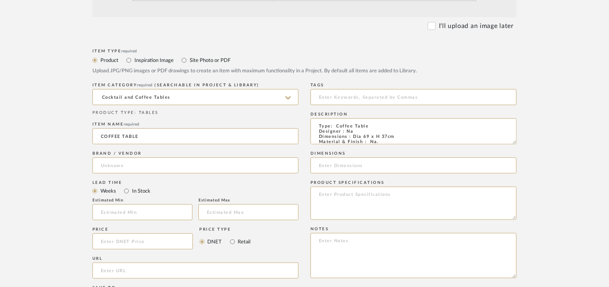
type input "EXCELLA"
click at [117, 215] on input "text" at bounding box center [142, 213] width 100 height 16
type input "17"
click at [102, 135] on input "COFFEE TABLE" at bounding box center [195, 137] width 206 height 16
type input "ROUND COFFEE TABLE"
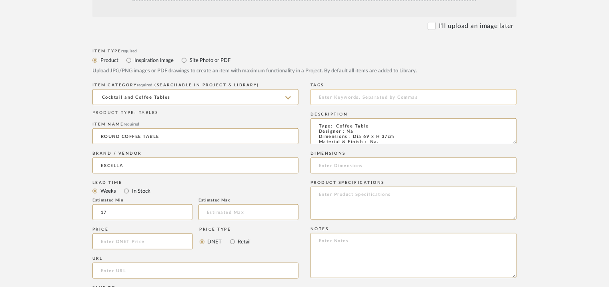
click at [354, 93] on input at bounding box center [414, 97] width 206 height 16
type input "coffee table, GRADE A,"
drag, startPoint x: 514, startPoint y: 145, endPoint x: 536, endPoint y: 239, distance: 97.2
click at [536, 239] on form "Bulk upload images - create multiple items Import from Pinterest - create items…" at bounding box center [305, 194] width 510 height 521
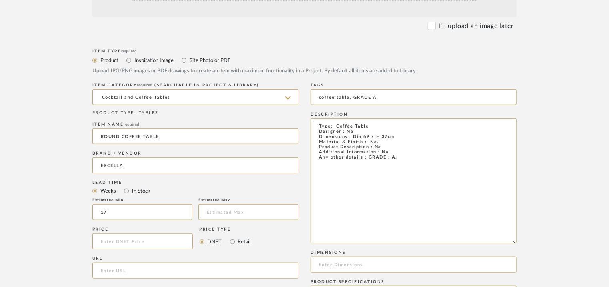
drag, startPoint x: 514, startPoint y: 143, endPoint x: 529, endPoint y: 250, distance: 108.4
click at [529, 249] on form "Bulk upload images - create multiple items Import from Pinterest - create items…" at bounding box center [305, 244] width 510 height 620
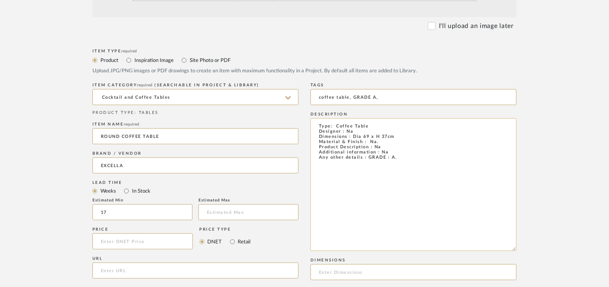
click at [394, 154] on textarea "Type: Coffee Table Designer : Na Dimensions : Dia 69 x H 37cm Material & Finish…" at bounding box center [414, 185] width 206 height 133
drag, startPoint x: 410, startPoint y: 160, endPoint x: 316, endPoint y: 125, distance: 100.2
click at [316, 125] on textarea "Type: Coffee Table Designer : Na Dimensions : Dia 69 x H 37cm Material & Finish…" at bounding box center [414, 185] width 206 height 133
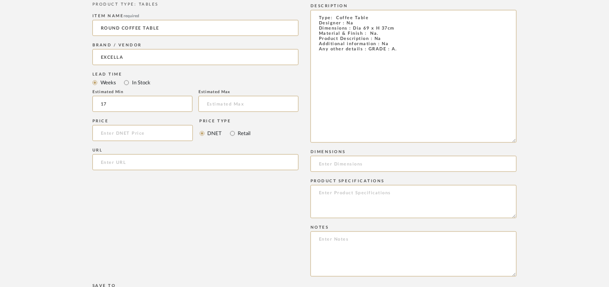
scroll to position [480, 0]
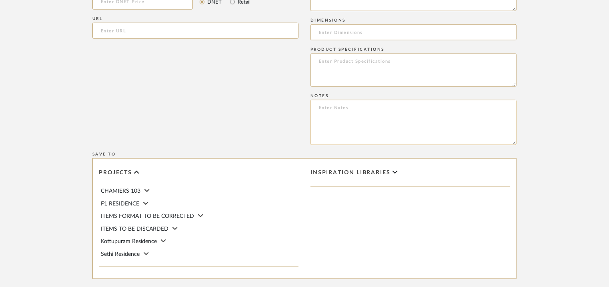
paste textarea "Price: INR.64,590/- Lead time : 120days after confirmation of size. Customisabl…"
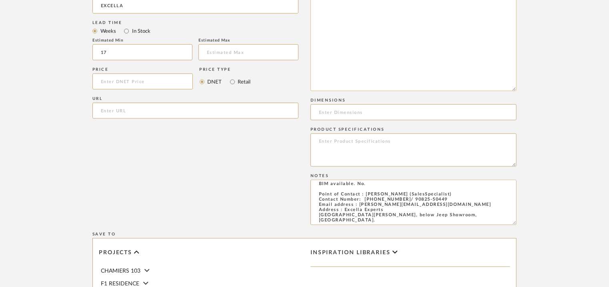
scroll to position [320, 0]
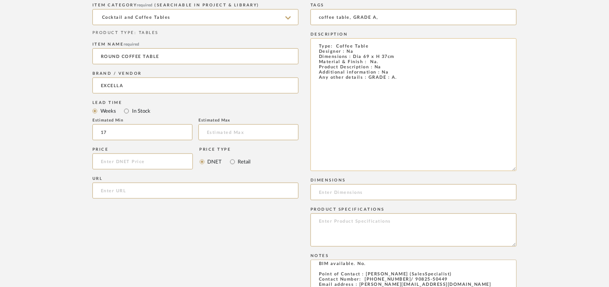
type textarea "Price: INR.64,590/- Lead time : 120days after confirmation of size. Customisabl…"
drag, startPoint x: 398, startPoint y: 60, endPoint x: 354, endPoint y: 56, distance: 44.6
click at [354, 56] on textarea "Type: Coffee Table Designer : Na Dimensions : Dia 69 x H 37cm Material & Finish…" at bounding box center [414, 104] width 206 height 133
click at [344, 193] on input at bounding box center [414, 193] width 206 height 16
paste input "Dia 69 x H 37cm"
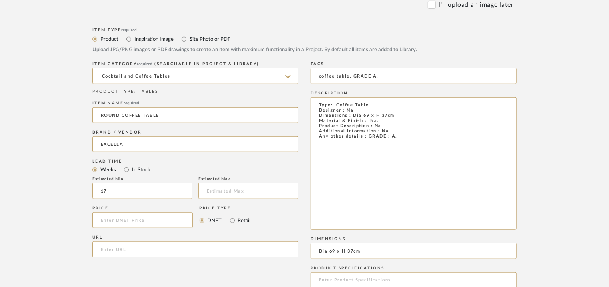
scroll to position [120, 0]
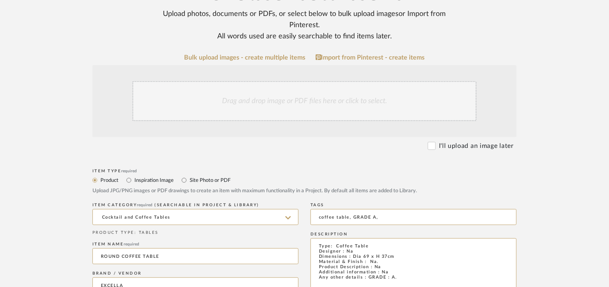
type input "Dia 69 x H 37cm"
click at [261, 96] on div "Drag and drop image or PDF files here or click to select." at bounding box center [305, 101] width 344 height 40
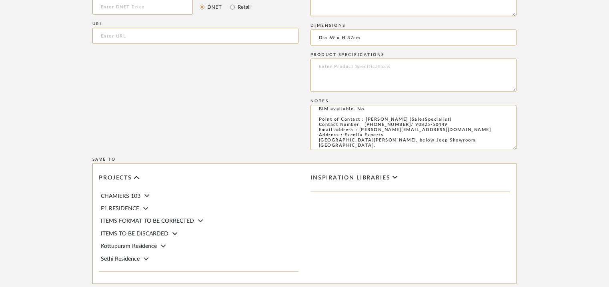
scroll to position [656, 0]
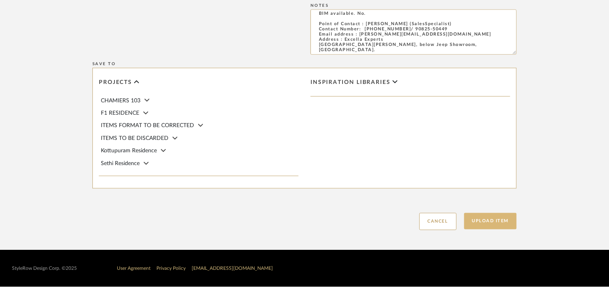
click at [496, 221] on button "Upload Item" at bounding box center [490, 221] width 53 height 16
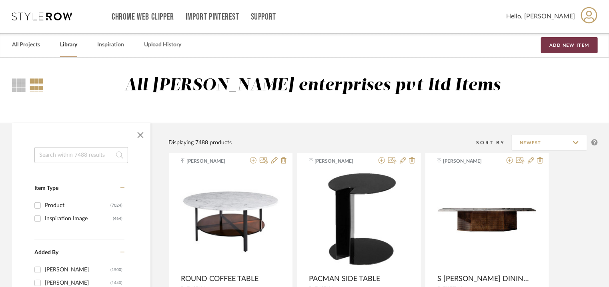
click at [554, 44] on button "Add New Item" at bounding box center [569, 45] width 57 height 16
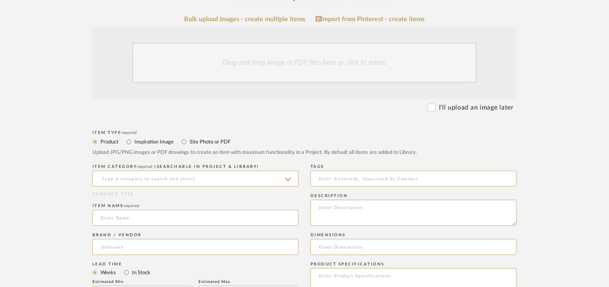
scroll to position [160, 0]
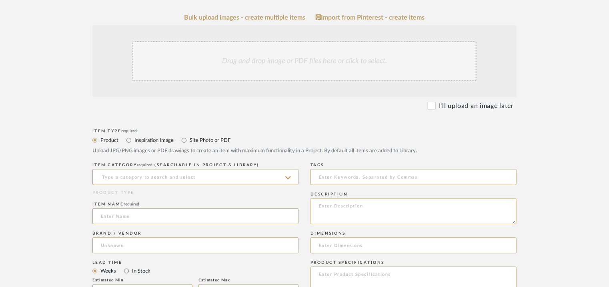
paste textarea "Type: Side Table Designer : Na Dimensions : 320 x 430 x 540cm Material & Finish…"
type textarea "Type: Side Table Designer : Na Dimensions : 320 x 430 x 540cm Material & Finish…"
click at [151, 172] on input at bounding box center [195, 177] width 206 height 16
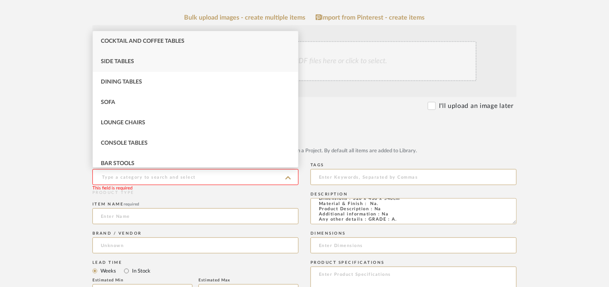
click at [119, 60] on span "Side Tables" at bounding box center [117, 62] width 33 height 6
type input "Side Tables"
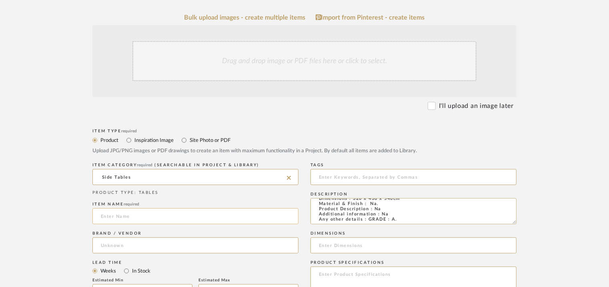
click at [119, 217] on input at bounding box center [195, 217] width 206 height 16
type input "SIDE TABLE"
click at [108, 242] on input at bounding box center [195, 246] width 206 height 16
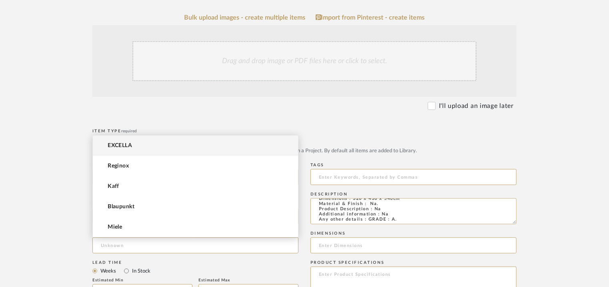
click at [133, 145] on mat-option "EXCELLA" at bounding box center [195, 146] width 205 height 20
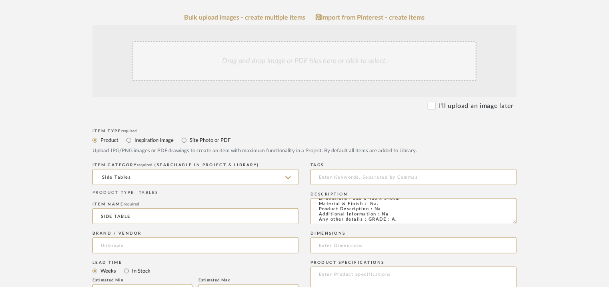
type input "EXCELLA"
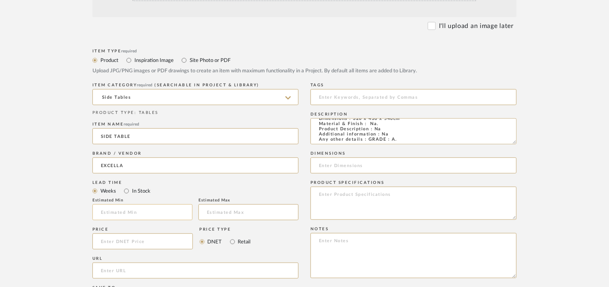
click at [153, 210] on input "text" at bounding box center [142, 213] width 100 height 16
type input "17"
click at [330, 94] on input at bounding box center [414, 97] width 206 height 16
type input "side table, GRADE a,"
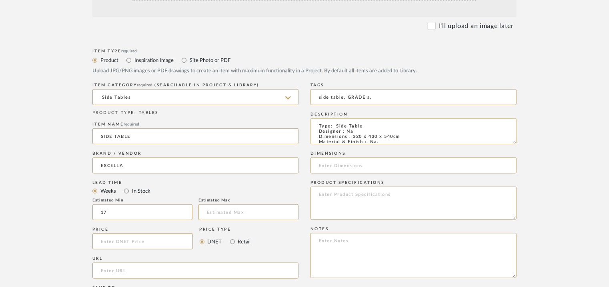
drag, startPoint x: 352, startPoint y: 136, endPoint x: 396, endPoint y: 136, distance: 43.2
click at [396, 136] on textarea "Type: Side Table Designer : Na Dimensions : 320 x 430 x 540cm Material & Finish…" at bounding box center [414, 132] width 206 height 26
click at [374, 163] on input at bounding box center [414, 166] width 206 height 16
paste input "320 x 430 x 540cm"
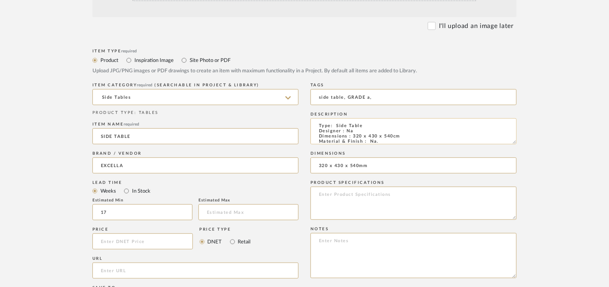
type input "320 x 430 x 540mm"
click at [394, 139] on textarea "Type: Side Table Designer : Na Dimensions : 320 x 430 x 540cm Material & Finish…" at bounding box center [414, 132] width 206 height 26
type textarea "Type: Side Table Designer : Na Dimensions : 320 x 430 x 540mm Material & Finish…"
click at [337, 241] on textarea at bounding box center [414, 255] width 206 height 45
paste textarea "Price: INR.61,020/- Lead time : 120days after confirmation of size. Customisabl…"
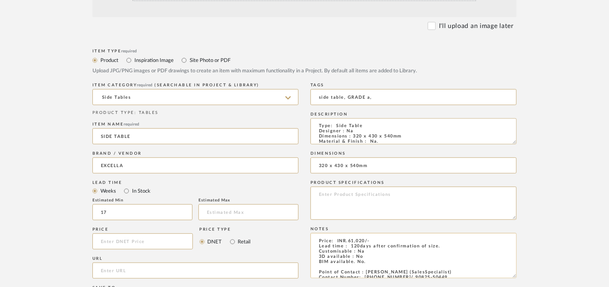
scroll to position [30, 0]
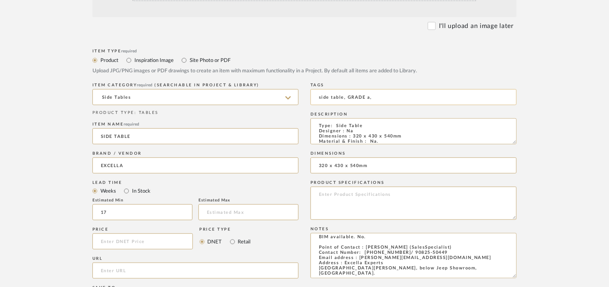
type textarea "Price: INR.61,020/- Lead time : 120days after confirmation of size. Customisabl…"
click at [365, 97] on input "side table, GRADE a," at bounding box center [414, 97] width 206 height 16
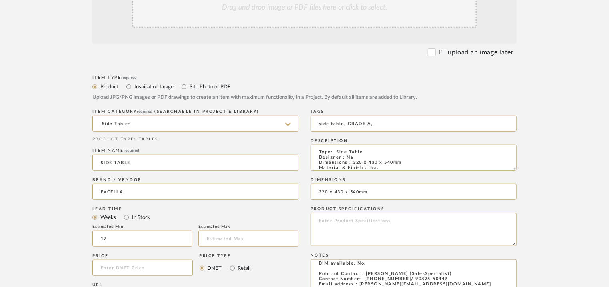
scroll to position [200, 0]
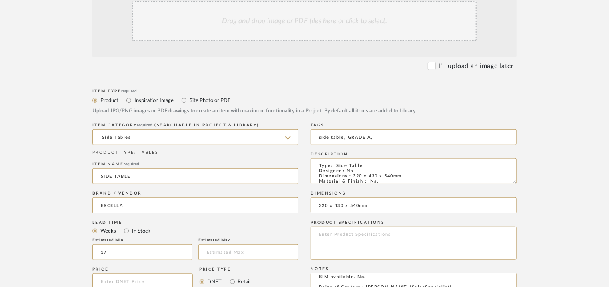
type input "side table, GRADE A,"
click at [235, 32] on div "Drag and drop image or PDF files here or click to select." at bounding box center [305, 21] width 344 height 40
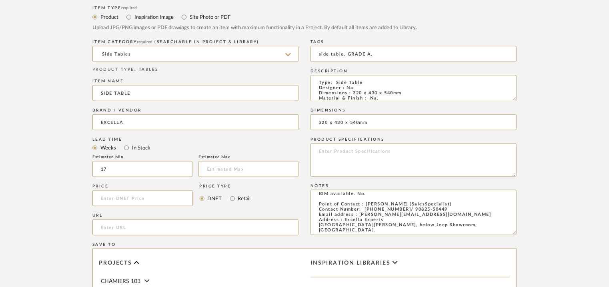
scroll to position [549, 0]
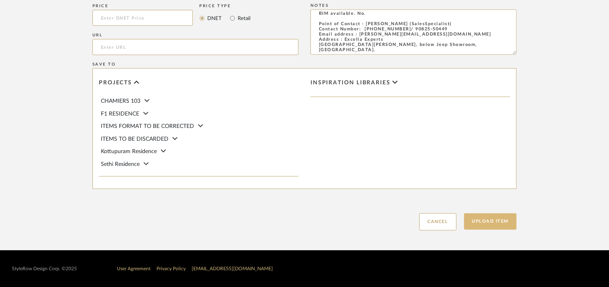
click at [494, 225] on button "Upload Item" at bounding box center [490, 222] width 53 height 16
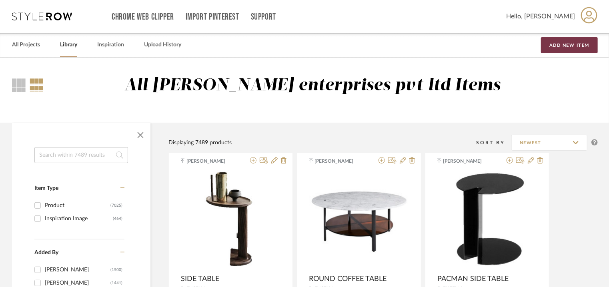
click at [574, 44] on button "Add New Item" at bounding box center [569, 45] width 57 height 16
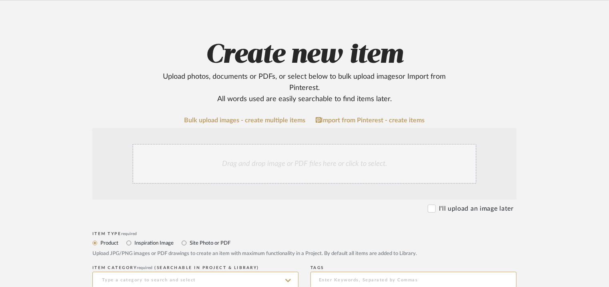
scroll to position [160, 0]
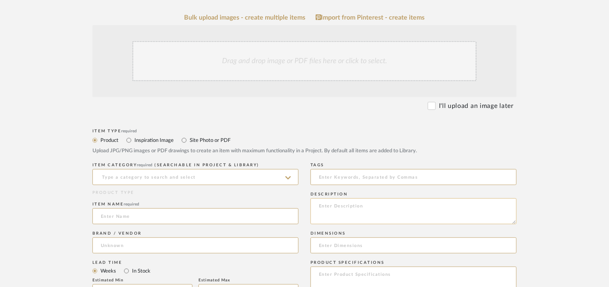
paste textarea "Type: Side Table Designer : Na Dimensions : 400 x 660mm Material & Finish : Na.…"
type textarea "Type: Side Table Designer : Na Dimensions : 400 x 660mm Material & Finish : Na.…"
click at [160, 175] on input at bounding box center [195, 177] width 206 height 16
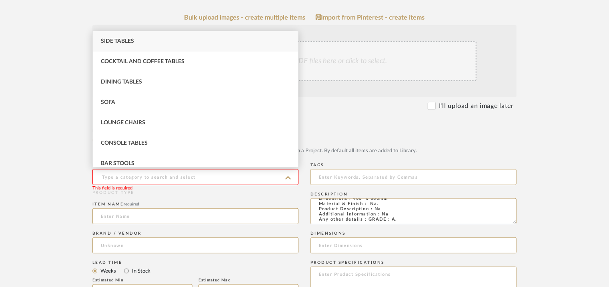
click at [151, 39] on div "Side Tables" at bounding box center [195, 41] width 205 height 20
type input "Side Tables"
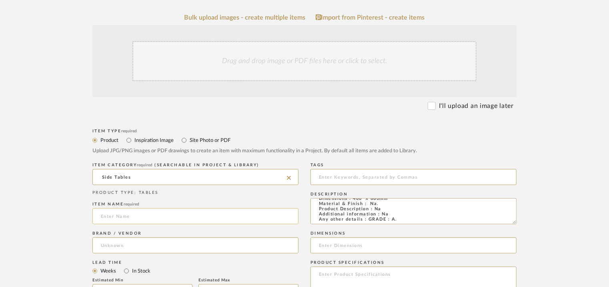
click at [123, 215] on input at bounding box center [195, 217] width 206 height 16
type input "ROUND SIDE TABLE"
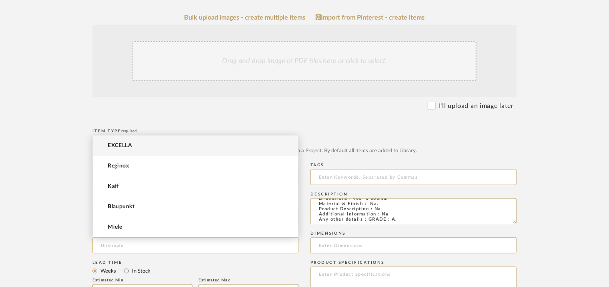
click at [119, 247] on input at bounding box center [195, 246] width 206 height 16
click at [143, 141] on mat-option "EXCELLA" at bounding box center [195, 146] width 205 height 20
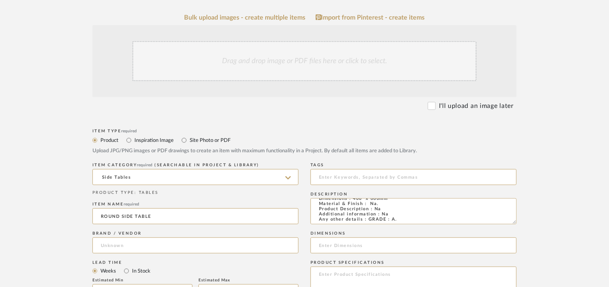
type input "EXCELLA"
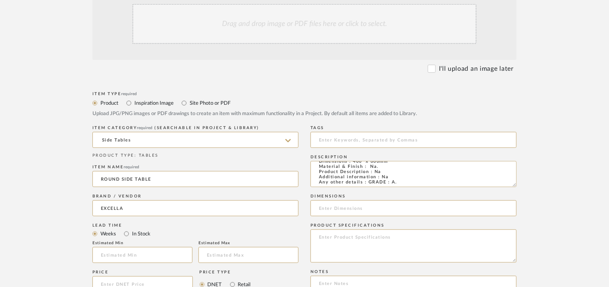
scroll to position [280, 0]
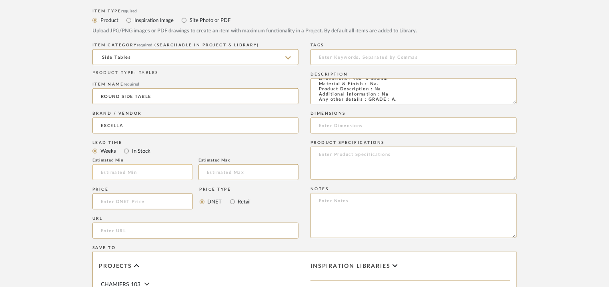
click at [156, 170] on input "text" at bounding box center [142, 173] width 100 height 16
type input "17"
click at [332, 52] on input at bounding box center [414, 57] width 206 height 16
type textarea "Type: Side Table Designer : Na Dimensions : 400 x 660mm Material & Finish : Na.…"
click at [329, 60] on input at bounding box center [414, 57] width 206 height 16
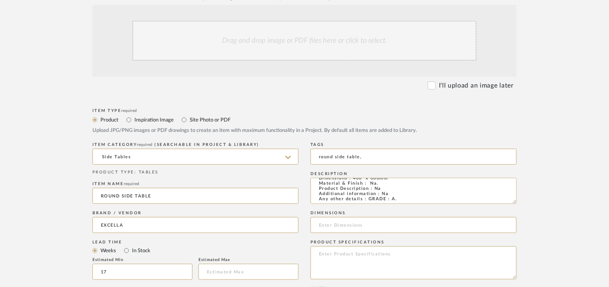
scroll to position [229, 0]
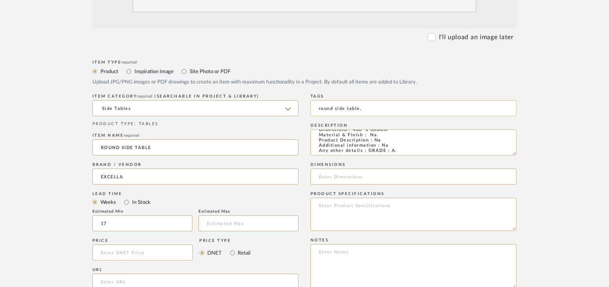
click at [382, 109] on input "round side table," at bounding box center [414, 108] width 206 height 16
type input "round side table, GRADE A,"
click at [331, 174] on input at bounding box center [414, 177] width 206 height 16
type input "400 x 660mm"
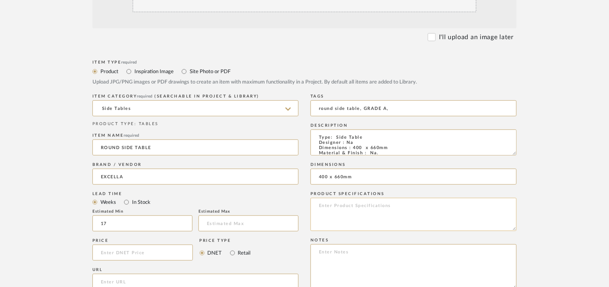
click at [394, 215] on textarea at bounding box center [414, 214] width 206 height 33
click at [315, 256] on textarea at bounding box center [414, 267] width 206 height 45
paste textarea "Price: INR.19,600/- Lead time : 120days after confirmation of size. Customisabl…"
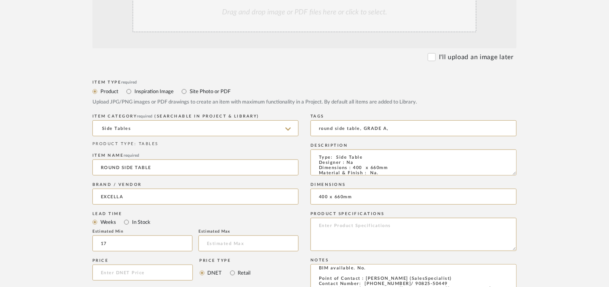
scroll to position [151, 0]
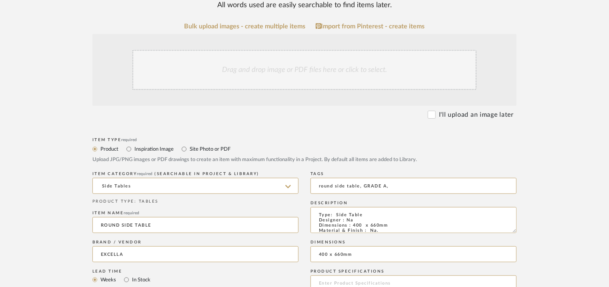
type textarea "Price: INR.19,600/- Lead time : 120days after confirmation of size. Customisabl…"
click at [246, 63] on div "Drag and drop image or PDF files here or click to select." at bounding box center [305, 70] width 344 height 40
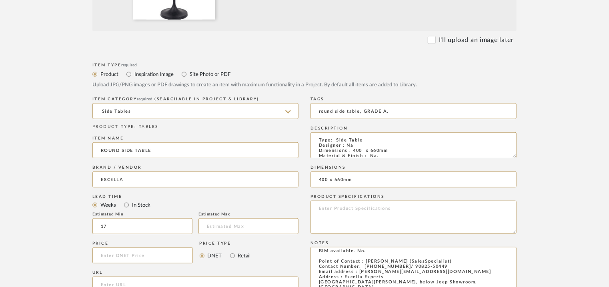
scroll to position [549, 0]
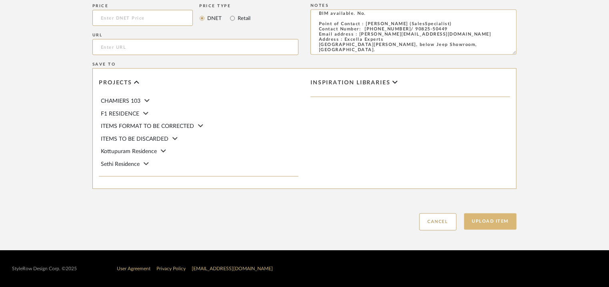
click at [512, 221] on button "Upload Item" at bounding box center [490, 222] width 53 height 16
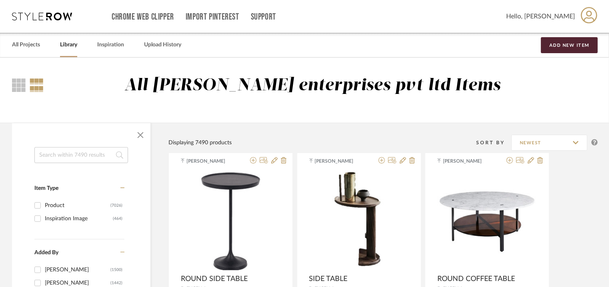
click at [74, 155] on input at bounding box center [81, 155] width 94 height 16
type input "brasilia"
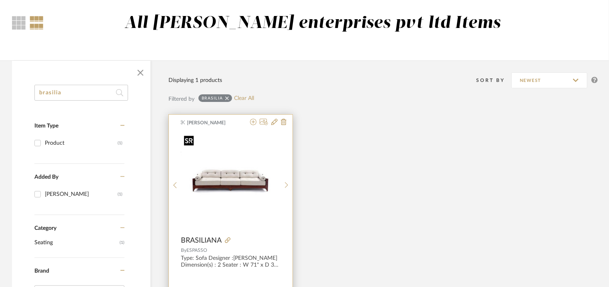
scroll to position [80, 0]
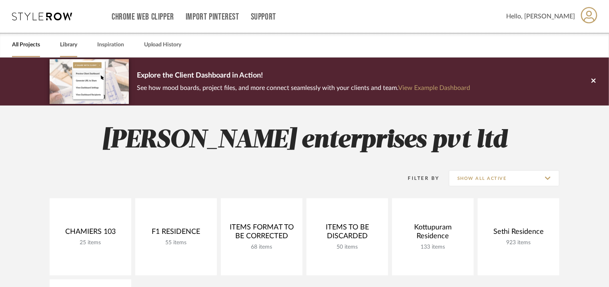
drag, startPoint x: 72, startPoint y: 44, endPoint x: 81, endPoint y: 46, distance: 9.6
click at [71, 44] on link "Library" at bounding box center [68, 45] width 17 height 11
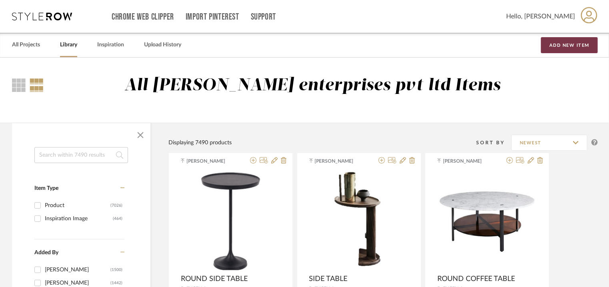
drag, startPoint x: 575, startPoint y: 44, endPoint x: 568, endPoint y: 52, distance: 11.0
click at [575, 44] on button "Add New Item" at bounding box center [569, 45] width 57 height 16
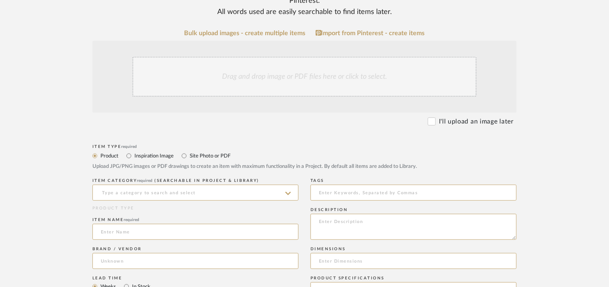
scroll to position [160, 0]
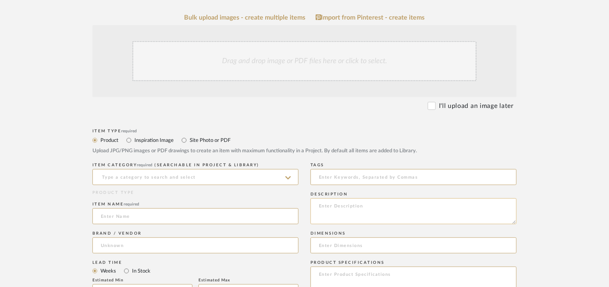
paste textarea "Type: Sofa Designer : Na Dimensions : 2730 x 980 x 630mm Material & Finish : Na…"
type textarea "Type: Sofa Designer : Na Dimensions : 2730 x 980 x 630mm Material & Finish : Na…"
click at [201, 177] on input at bounding box center [195, 177] width 206 height 16
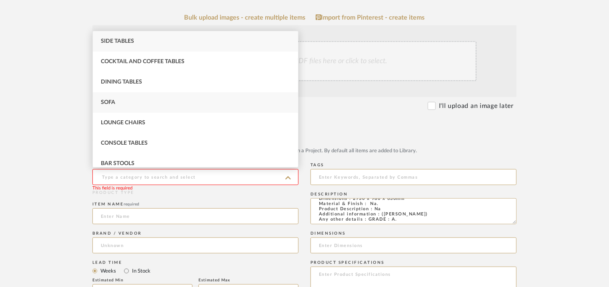
click at [136, 101] on div "Sofa" at bounding box center [195, 102] width 205 height 20
type input "Sofa"
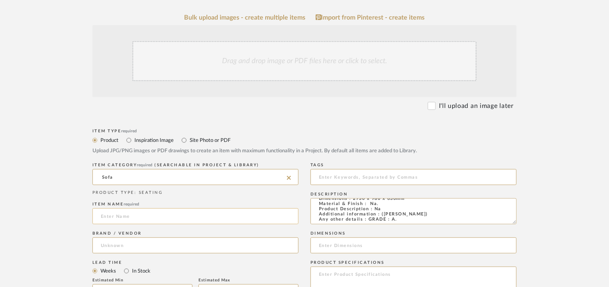
click at [125, 219] on input at bounding box center [195, 217] width 206 height 16
type input "BRASILIA SOFA"
click at [123, 242] on input at bounding box center [195, 246] width 206 height 16
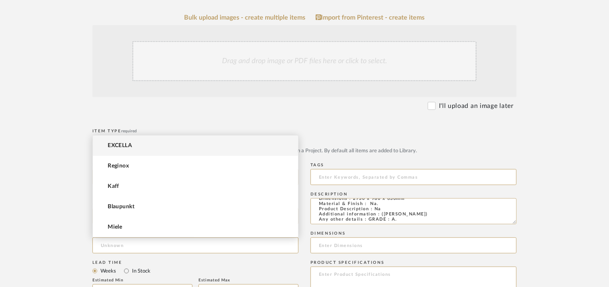
click at [125, 144] on span "EXCELLA" at bounding box center [120, 146] width 24 height 7
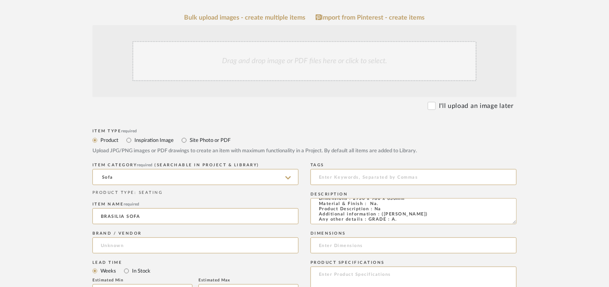
type input "EXCELLA"
click at [184, 218] on input "BRASILIA SOFA" at bounding box center [195, 217] width 206 height 16
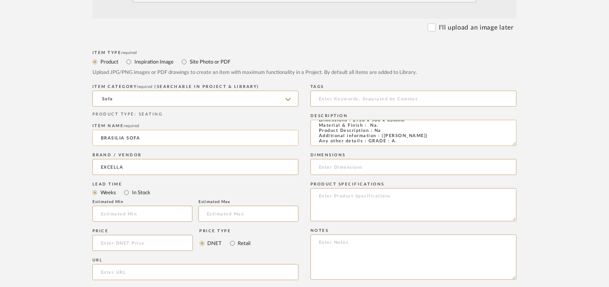
scroll to position [280, 0]
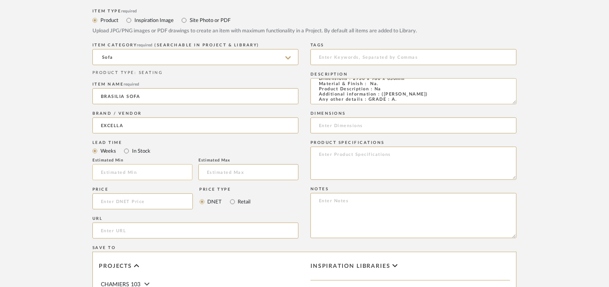
click at [155, 178] on input at bounding box center [142, 173] width 100 height 16
type input "17"
click at [352, 53] on input at bounding box center [414, 57] width 206 height 16
drag, startPoint x: 349, startPoint y: 56, endPoint x: 356, endPoint y: 69, distance: 14.3
click at [349, 57] on input "sofa, GRADA E" at bounding box center [414, 57] width 206 height 16
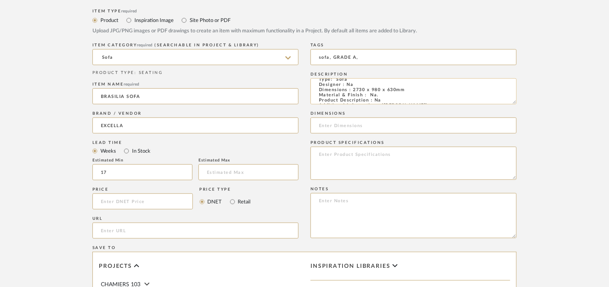
scroll to position [0, 0]
type input "sofa, GRADE A,"
drag, startPoint x: 351, startPoint y: 96, endPoint x: 410, endPoint y: 95, distance: 58.9
click at [410, 95] on textarea "Type: Sofa Designer : Na Dimensions : 2730 x 980 x 630mm Material & Finish : Na…" at bounding box center [414, 91] width 206 height 26
click at [349, 124] on input at bounding box center [414, 126] width 206 height 16
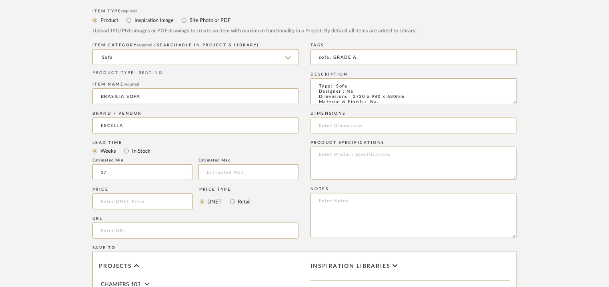
paste input "2730 x 980 x 630mm"
type input "2730 x 980 x 630mm"
click at [325, 202] on textarea at bounding box center [414, 215] width 206 height 45
paste textarea "Price: INR.3,45,870/- Lead time : 120days after confirmation of size. Customisa…"
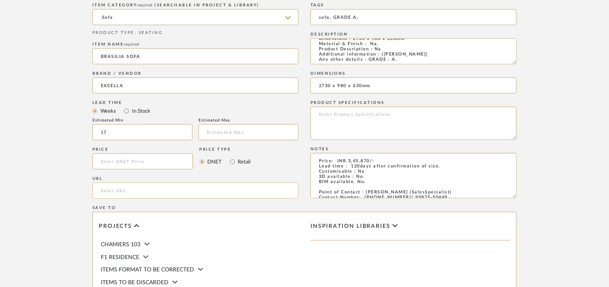
scroll to position [120, 0]
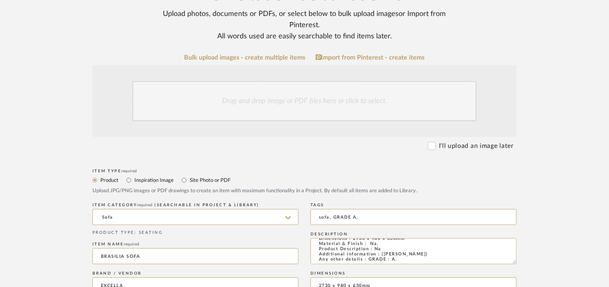
type textarea "Price: INR.3,45,870/- Lead time : 120days after confirmation of size. Customisa…"
click at [274, 96] on div "Drag and drop image or PDF files here or click to select." at bounding box center [305, 101] width 344 height 40
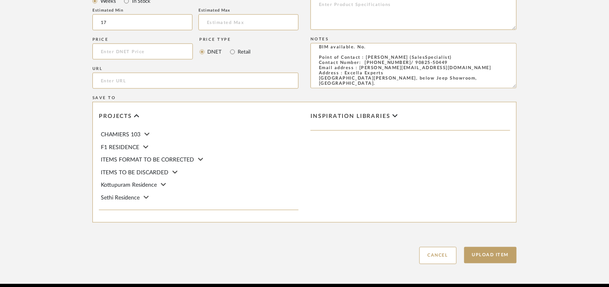
scroll to position [549, 0]
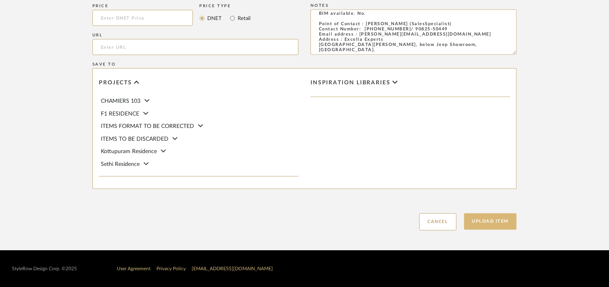
click at [500, 218] on button "Upload Item" at bounding box center [490, 222] width 53 height 16
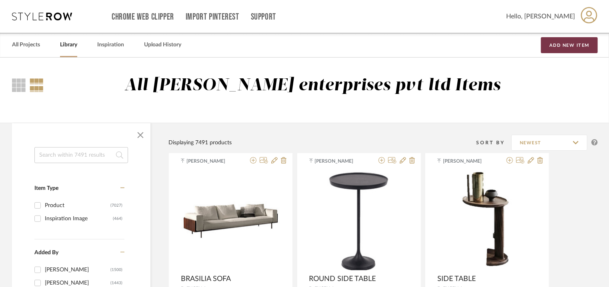
click at [560, 44] on button "Add New Item" at bounding box center [569, 45] width 57 height 16
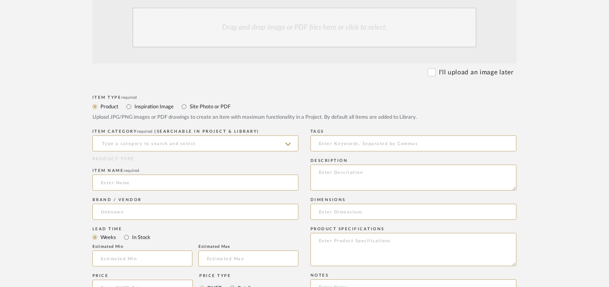
scroll to position [200, 0]
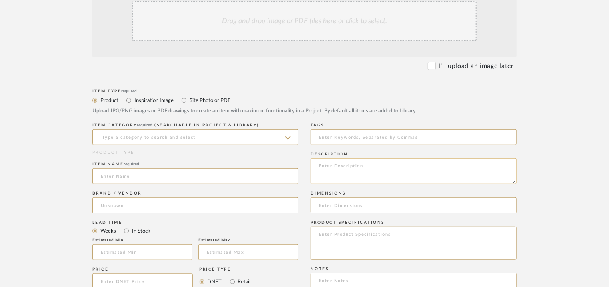
paste textarea "Type: Dining chair Designer : Na Dimensions : W 61 x D 56 x seat 48cm /back ht.…"
type textarea "Type: Dining chair Designer : Na Dimensions : W 61 x D 56 x seat 48cm /back ht.…"
click at [211, 136] on input at bounding box center [195, 137] width 206 height 16
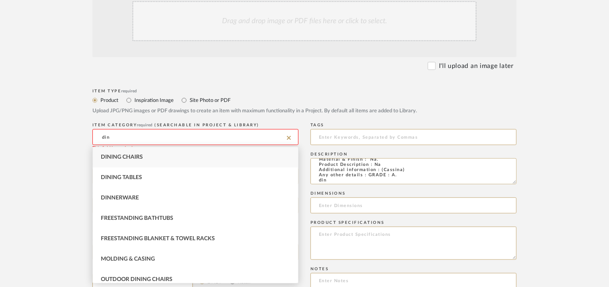
click at [186, 154] on div "Dining Chairs" at bounding box center [195, 157] width 205 height 20
type input "Dining Chairs"
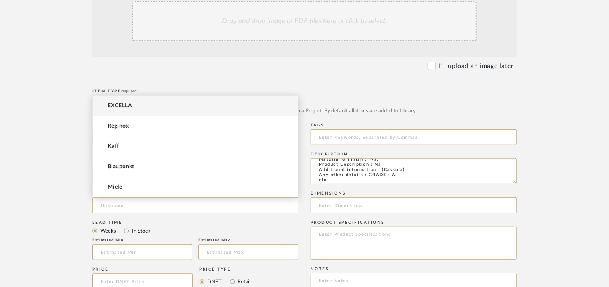
click at [138, 205] on input at bounding box center [195, 206] width 206 height 16
click at [135, 103] on mat-option "EXCELLA" at bounding box center [195, 106] width 205 height 20
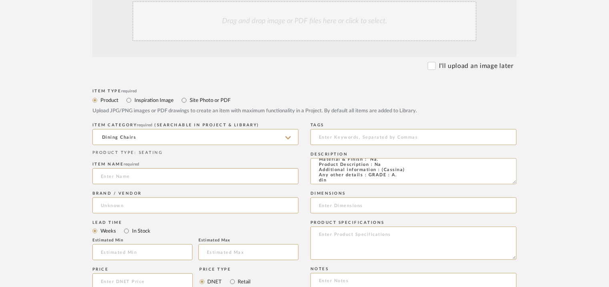
type input "EXCELLA"
click at [114, 174] on input at bounding box center [195, 177] width 206 height 16
type input "i"
type input "INDOCHINE DINING CHAIR"
click at [136, 253] on input "text" at bounding box center [142, 253] width 100 height 16
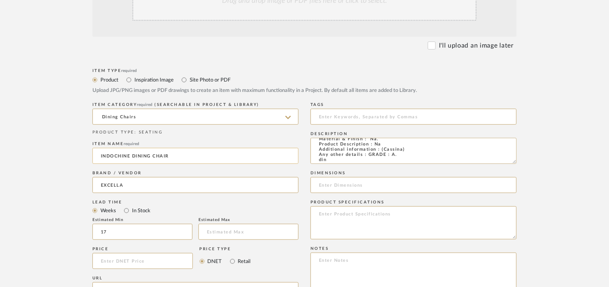
scroll to position [240, 0]
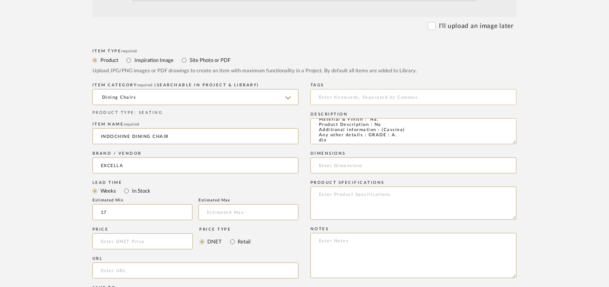
type input "17"
click at [341, 96] on input at bounding box center [414, 97] width 206 height 16
click at [352, 96] on input "dining chair,GRADE A," at bounding box center [414, 97] width 206 height 16
type input "dining chair, GRADE A,"
click at [495, 161] on input at bounding box center [414, 166] width 206 height 16
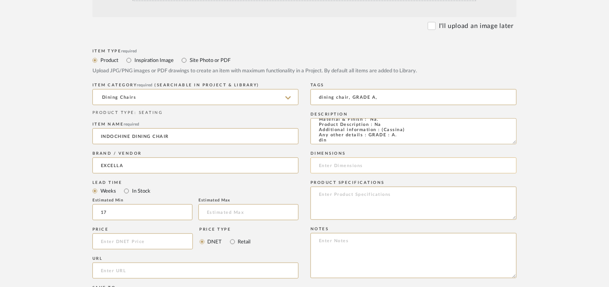
paste input "W 61 x D 56 x seat 48cm /back ht. 71cm"
type input "W 61 x D 56 x seat 48cm /back ht. 71cm"
click at [501, 202] on textarea at bounding box center [414, 203] width 206 height 33
click at [330, 240] on textarea at bounding box center [414, 255] width 206 height 45
paste textarea "Price: INR.57,090/- Lead time : 120days after confirmation of size. Customisabl…"
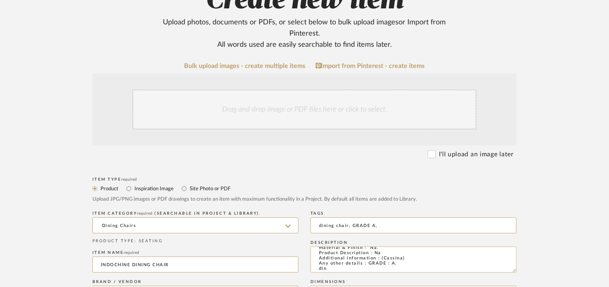
scroll to position [80, 0]
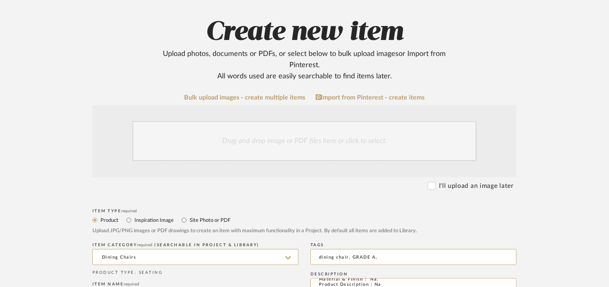
type textarea "Price: INR.57,090/- Lead time : 120days after confirmation of size. Customisabl…"
click at [240, 137] on div "Drag and drop image or PDF files here or click to select." at bounding box center [305, 141] width 344 height 40
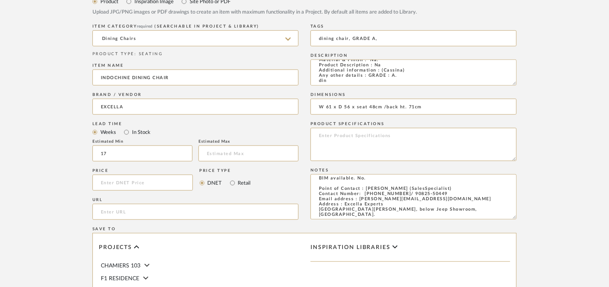
scroll to position [520, 0]
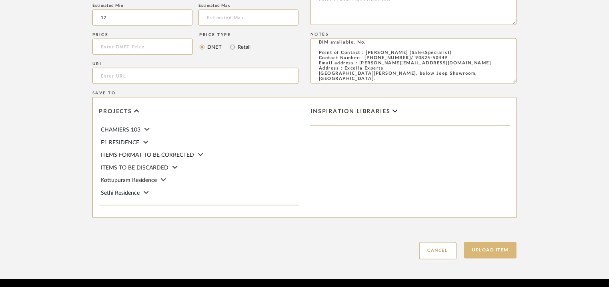
click at [494, 250] on button "Upload Item" at bounding box center [490, 251] width 53 height 16
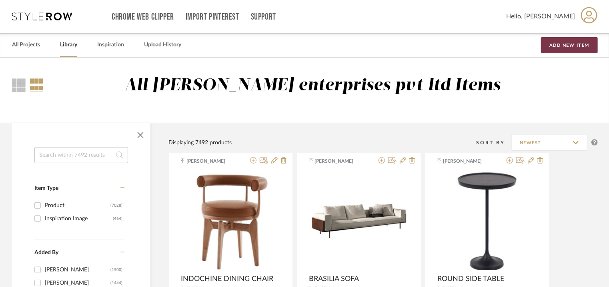
click at [565, 39] on button "Add New Item" at bounding box center [569, 45] width 57 height 16
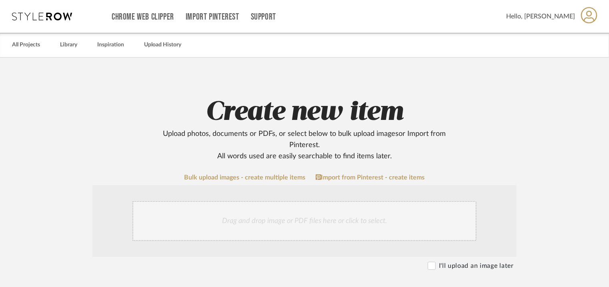
click at [245, 230] on div "Drag and drop image or PDF files here or click to select." at bounding box center [305, 221] width 344 height 40
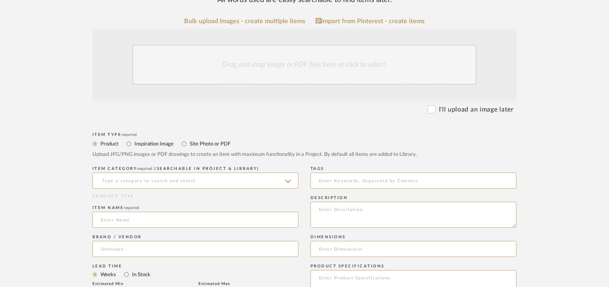
scroll to position [160, 0]
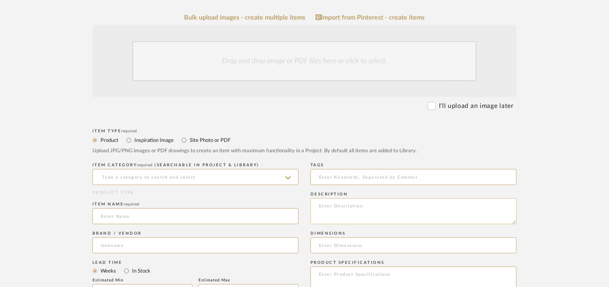
paste textarea "Type: Dining table Designer : Na Dimensions : 3450 x 1300 x 750mm Material & Fi…"
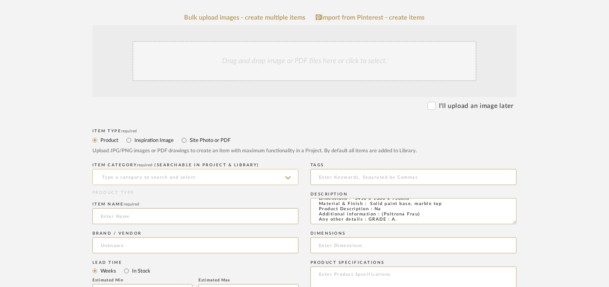
type textarea "Type: Dining table Designer : Na Dimensions : 3450 x 1300 x 750mm Material & Fi…"
click at [168, 175] on input at bounding box center [195, 177] width 206 height 16
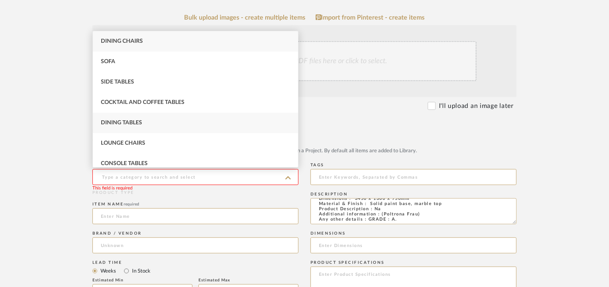
click at [153, 122] on div "Dining Tables" at bounding box center [195, 123] width 205 height 20
type input "Dining Tables"
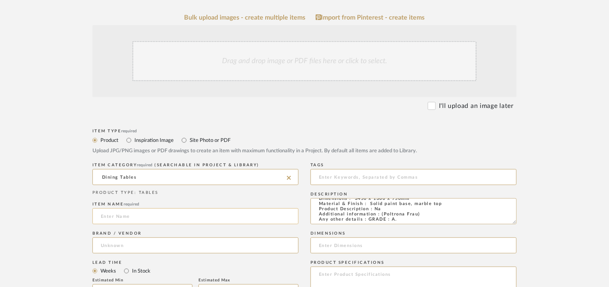
click at [124, 219] on input at bounding box center [195, 217] width 206 height 16
drag, startPoint x: 127, startPoint y: 215, endPoint x: 285, endPoint y: 237, distance: 159.8
click at [272, 234] on div "ITEM CATEGORY required (Searchable in Project & Library) Dining Tables PRODUCT …" at bounding box center [195, 262] width 206 height 203
type input "MESA DUE"
click at [201, 251] on input at bounding box center [195, 246] width 206 height 16
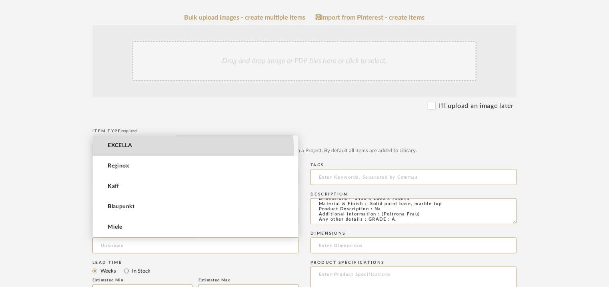
click at [184, 151] on mat-option "EXCELLA" at bounding box center [195, 146] width 205 height 20
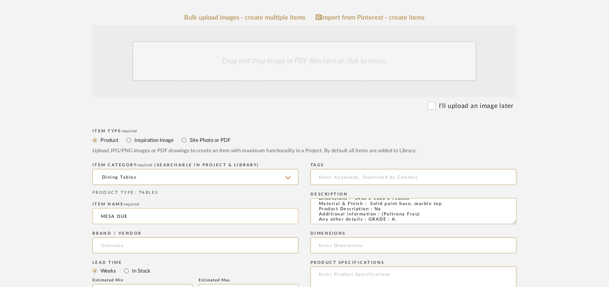
type input "EXCELLA"
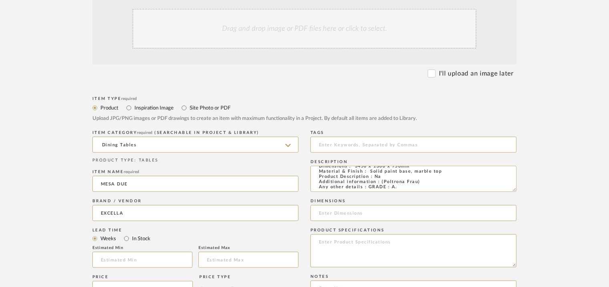
scroll to position [240, 0]
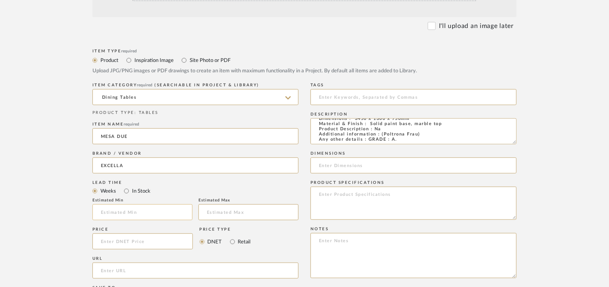
click at [165, 211] on input at bounding box center [142, 213] width 100 height 16
type input "17"
click at [343, 100] on input at bounding box center [414, 97] width 206 height 16
type input "GRADE A, dining table,"
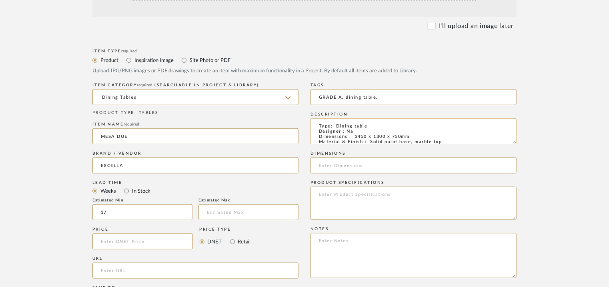
drag, startPoint x: 355, startPoint y: 135, endPoint x: 416, endPoint y: 137, distance: 60.5
click at [416, 137] on textarea "Type: Dining table Designer : Na Dimensions : 3450 x 1300 x 750mm Material & Fi…" at bounding box center [414, 132] width 206 height 26
click at [354, 164] on input at bounding box center [414, 166] width 206 height 16
paste input "3450 x 1300 x 750mm"
type input "3450 x 1300 x 750mm"
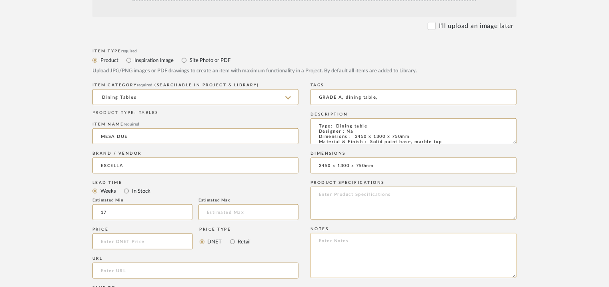
click at [338, 247] on textarea at bounding box center [414, 255] width 206 height 45
paste textarea "Price: INR.6,76,500/- Lead time : 120days after confirmation of size. Customisa…"
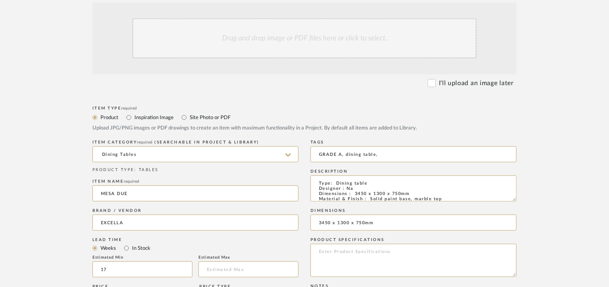
scroll to position [120, 0]
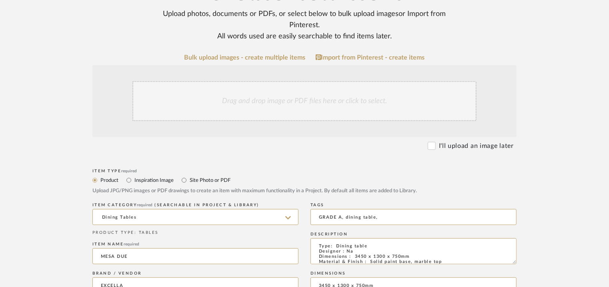
type textarea "Price: INR.6,76,500/- Lead time : 120days after confirmation of size. Customisa…"
click at [320, 103] on div "Drag and drop image or PDF files here or click to select." at bounding box center [305, 101] width 344 height 40
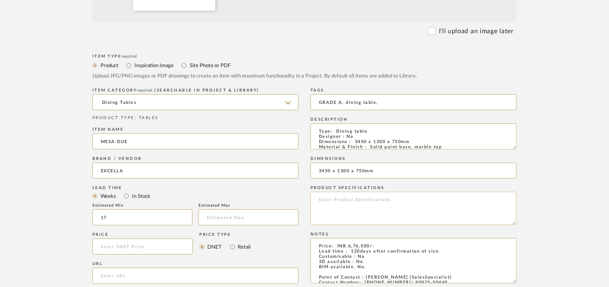
scroll to position [520, 0]
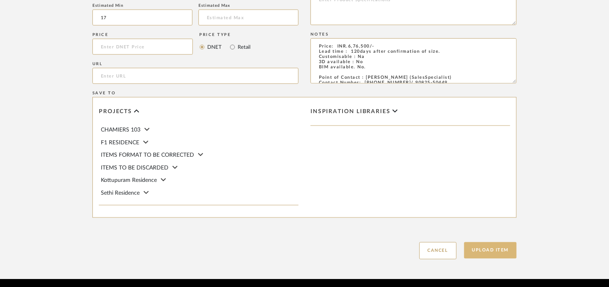
click at [508, 248] on button "Upload Item" at bounding box center [490, 251] width 53 height 16
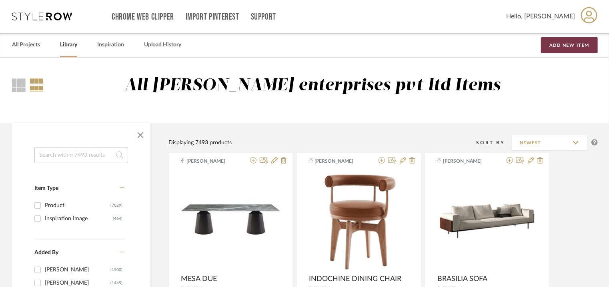
click at [570, 42] on button "Add New Item" at bounding box center [569, 45] width 57 height 16
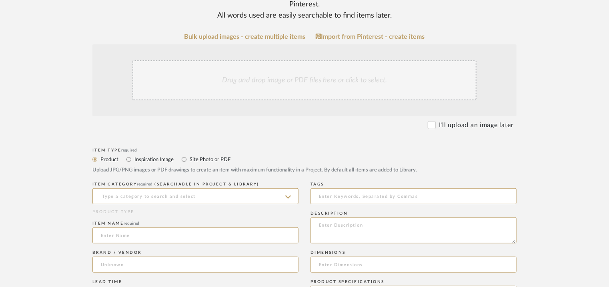
scroll to position [160, 0]
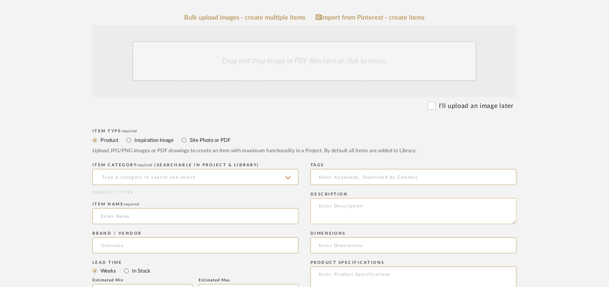
paste textarea "Type: Side table Designer : Na Dimensions : W 45 x L 45 x H 60cm Material & Fin…"
type textarea "Type: Side table Designer : Na Dimensions : W 45 x L 45 x H 60cm Material & Fin…"
click at [187, 175] on input at bounding box center [195, 177] width 206 height 16
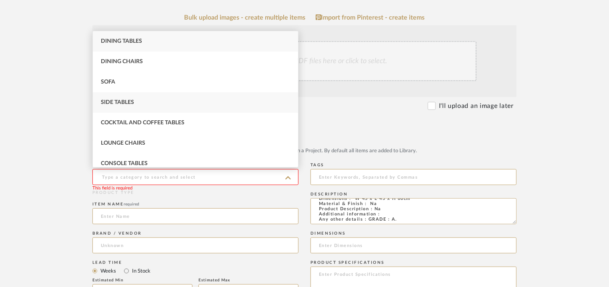
click at [102, 100] on span "Side Tables" at bounding box center [117, 103] width 33 height 6
type input "Side Tables"
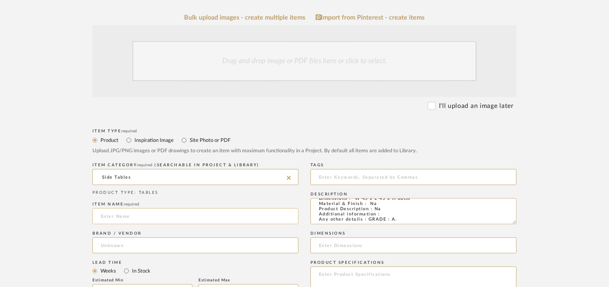
click at [125, 218] on input at bounding box center [195, 217] width 206 height 16
type input "ROOTS TRIBU"
click at [119, 245] on input at bounding box center [195, 246] width 206 height 16
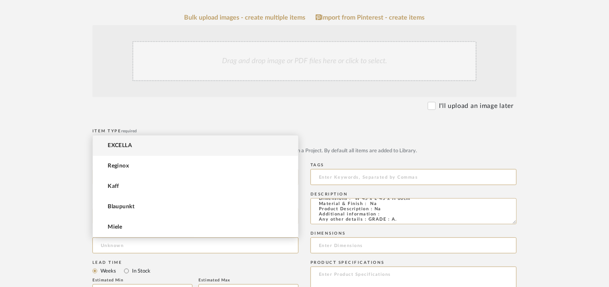
click at [129, 149] on span "EXCELLA" at bounding box center [120, 146] width 24 height 7
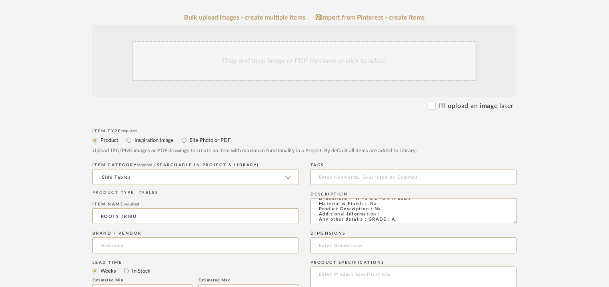
type input "EXCELLA"
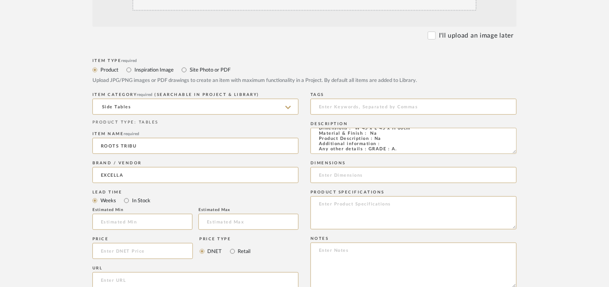
scroll to position [240, 0]
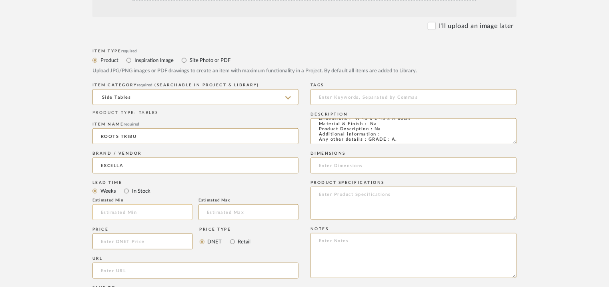
click at [139, 214] on input "text" at bounding box center [142, 213] width 100 height 16
type input "17"
click at [349, 95] on input at bounding box center [414, 97] width 206 height 16
type input "S"
click at [329, 96] on input "sidetable, GRADE A," at bounding box center [414, 97] width 206 height 16
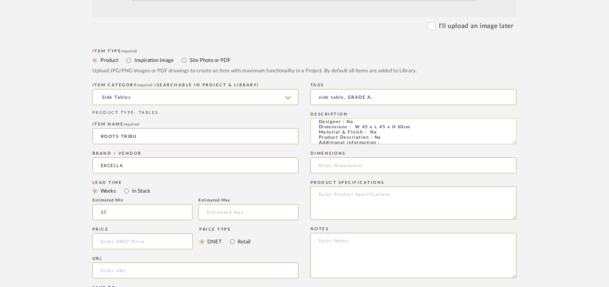
scroll to position [0, 0]
type input "side table, GRADE A,"
drag, startPoint x: 356, startPoint y: 135, endPoint x: 413, endPoint y: 137, distance: 56.9
click at [413, 137] on textarea "Type: Side table Designer : Na Dimensions : W 45 x L 45 x H 60cm Material & Fin…" at bounding box center [414, 132] width 206 height 26
click at [343, 164] on input at bounding box center [414, 166] width 206 height 16
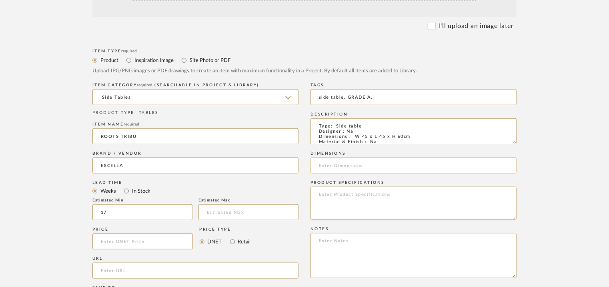
paste input "W 45 x L 45 x H 60cm"
type input "W 45 x L 45 x H 60cm"
click at [461, 200] on textarea at bounding box center [414, 203] width 206 height 33
click at [372, 245] on textarea at bounding box center [414, 255] width 206 height 45
paste textarea "Price: INR.69,600/- Lead time : 120days after confirmation of size. Customisabl…"
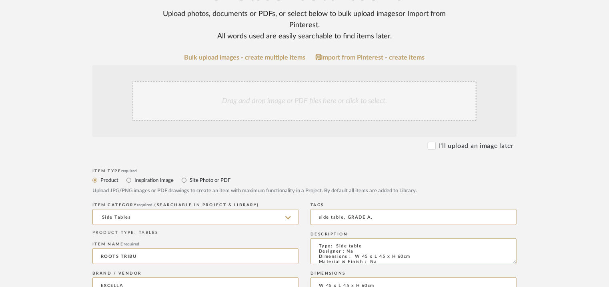
scroll to position [120, 0]
type textarea "Price: INR.69,600/- Lead time : 120days after confirmation of size. Customisabl…"
click at [276, 96] on div "Drag and drop image or PDF files here or click to select." at bounding box center [305, 101] width 344 height 40
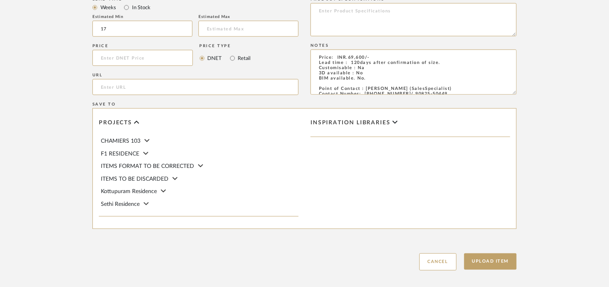
scroll to position [549, 0]
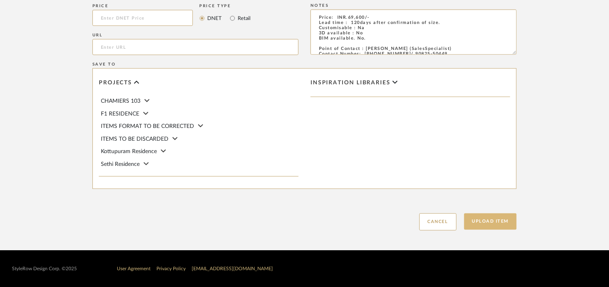
click at [490, 223] on button "Upload Item" at bounding box center [490, 222] width 53 height 16
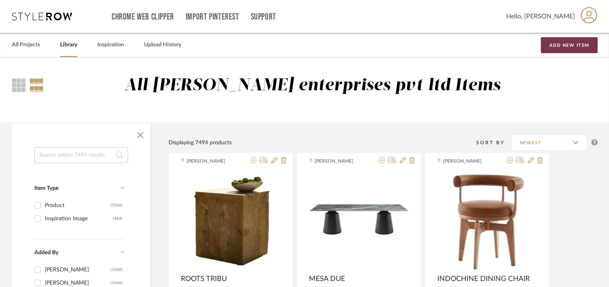
click at [589, 44] on button "Add New Item" at bounding box center [569, 45] width 57 height 16
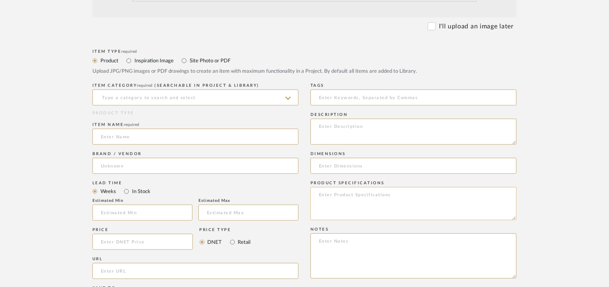
scroll to position [240, 0]
click at [331, 243] on textarea at bounding box center [414, 255] width 206 height 45
paste textarea "Price: INR.1,31,600/- Lead time : 120days after confirmation of size. Customisa…"
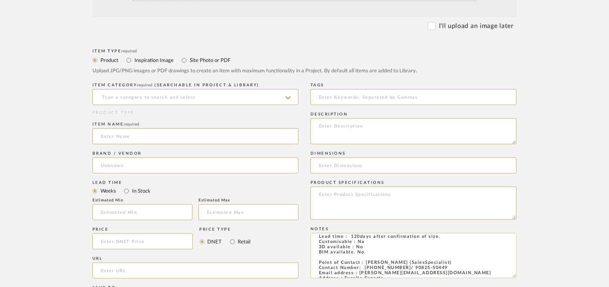
scroll to position [0, 0]
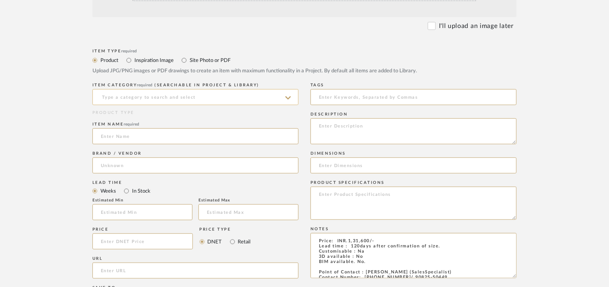
type textarea "Price: INR.1,31,600/- Lead time : 120days after confirmation of size. Customisa…"
click at [216, 96] on input at bounding box center [195, 97] width 206 height 16
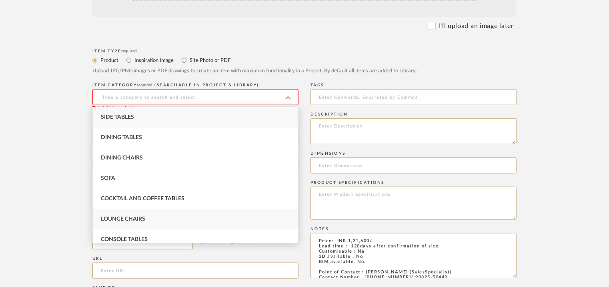
click at [142, 218] on span "Lounge Chairs" at bounding box center [123, 220] width 44 height 6
type input "Lounge Chairs"
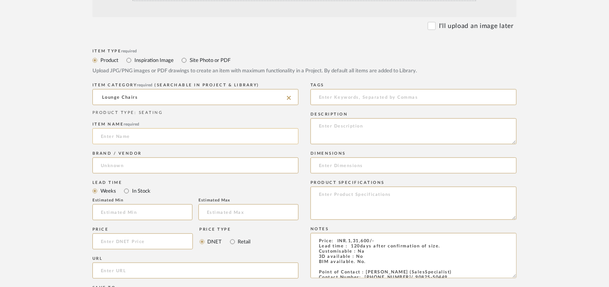
click at [147, 137] on input at bounding box center [195, 137] width 206 height 16
type input "n"
type input "NOMAD FABRIC LOUNGE CHAIR"
click at [136, 165] on input at bounding box center [195, 166] width 206 height 16
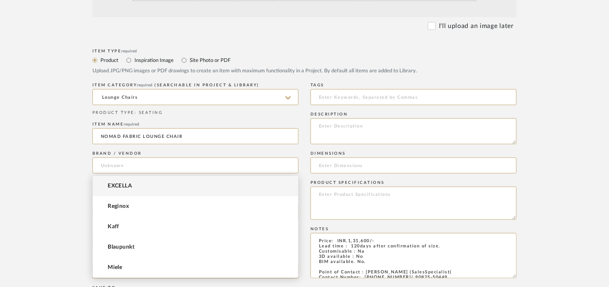
click at [131, 186] on span "EXCELLA" at bounding box center [120, 186] width 24 height 7
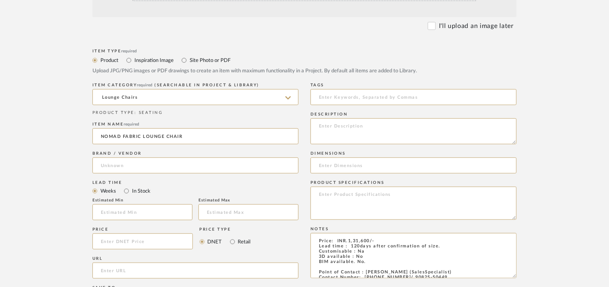
type input "EXCELLA"
click at [126, 212] on input at bounding box center [142, 213] width 100 height 16
type input "17"
click at [351, 103] on input at bounding box center [414, 97] width 206 height 16
type input "lounge chair, GRADE A,"
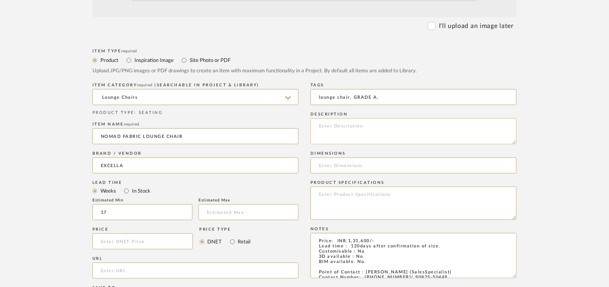
click at [475, 130] on textarea at bounding box center [414, 132] width 206 height 26
paste textarea "Type: Lounge chair Designer : Na Dimensions : nA Material & Finish : Na Product…"
drag, startPoint x: 359, startPoint y: 135, endPoint x: 362, endPoint y: 148, distance: 13.6
click at [360, 138] on textarea "Type: Lounge chair Designer : Na Dimensions : nA Material & Finish : Na Product…" at bounding box center [414, 132] width 206 height 26
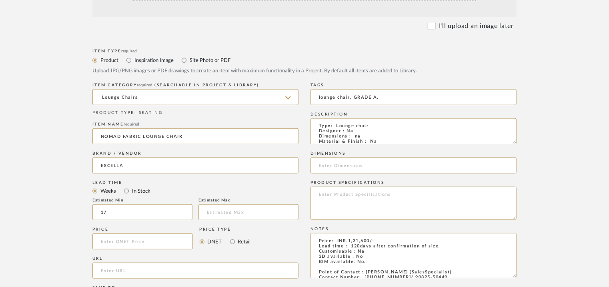
type textarea "Type: Lounge chair Designer : Na Dimensions : na Material & Finish : Na Product…"
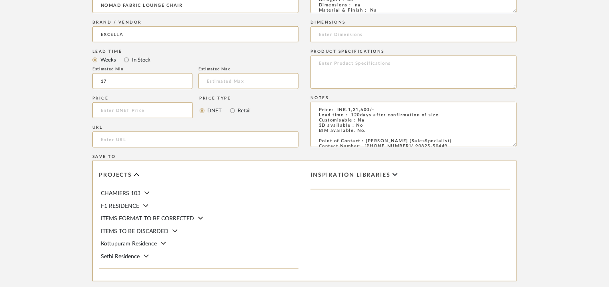
scroll to position [464, 0]
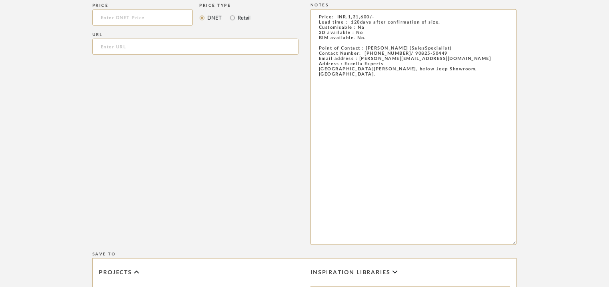
drag, startPoint x: 514, startPoint y: 51, endPoint x: 556, endPoint y: 273, distance: 225.6
click at [552, 261] on form "Bulk upload images - create multiple items Import from Pinterest - create items…" at bounding box center [305, 65] width 510 height 711
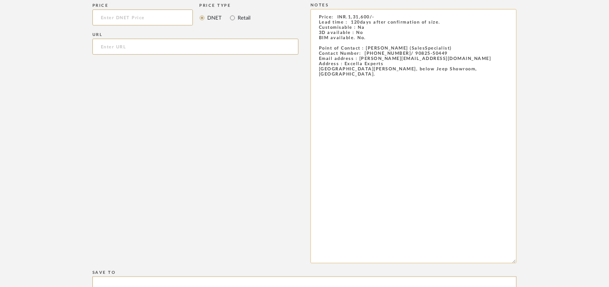
drag, startPoint x: 468, startPoint y: 74, endPoint x: 321, endPoint y: 27, distance: 154.6
click at [318, 21] on textarea "Price: INR.1,31,600/- Lead time : 120days after confirmation of size. Customisa…" at bounding box center [414, 136] width 206 height 255
drag, startPoint x: 316, startPoint y: 16, endPoint x: 466, endPoint y: 95, distance: 169.6
click at [466, 94] on textarea "Price: INR.1,31,600/- Lead time : 120days after confirmation of size. Customisa…" at bounding box center [414, 136] width 206 height 255
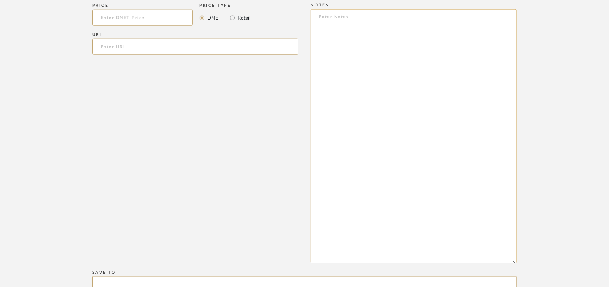
paste textarea "Price: INR.1,31,600/- Lead time : 120days after confirmation of size and uphols…"
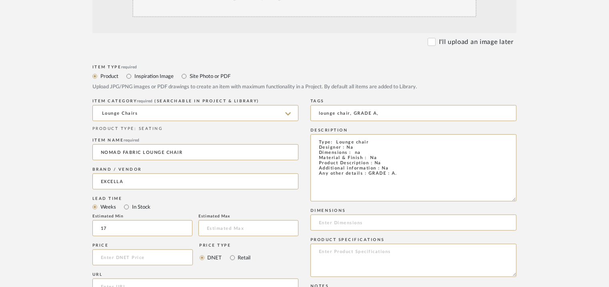
scroll to position [0, 0]
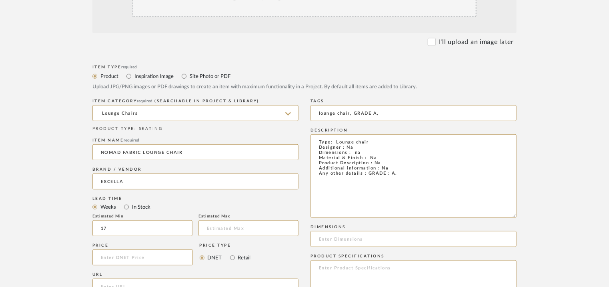
drag, startPoint x: 514, startPoint y: 159, endPoint x: 531, endPoint y: 216, distance: 59.6
type textarea "Price: INR.1,31,600/- Lead time : 120days after confirmation of size and uphols…"
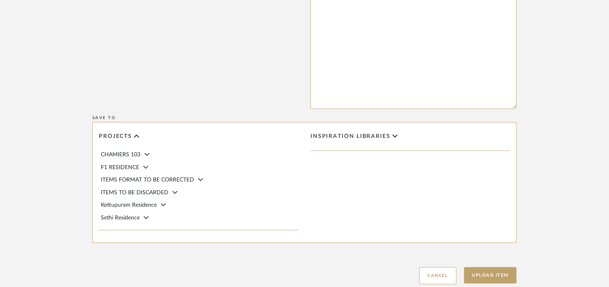
scroll to position [816, 0]
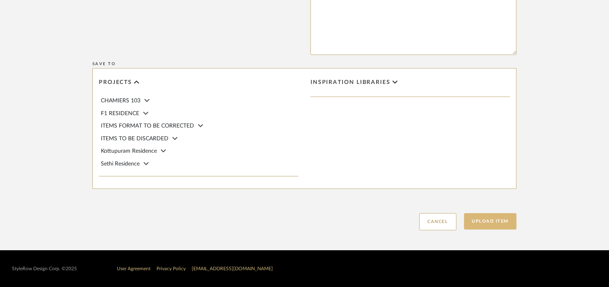
drag, startPoint x: 510, startPoint y: 216, endPoint x: 504, endPoint y: 219, distance: 6.3
click at [508, 216] on button "Upload Item" at bounding box center [490, 221] width 53 height 16
